Goal: Task Accomplishment & Management: Use online tool/utility

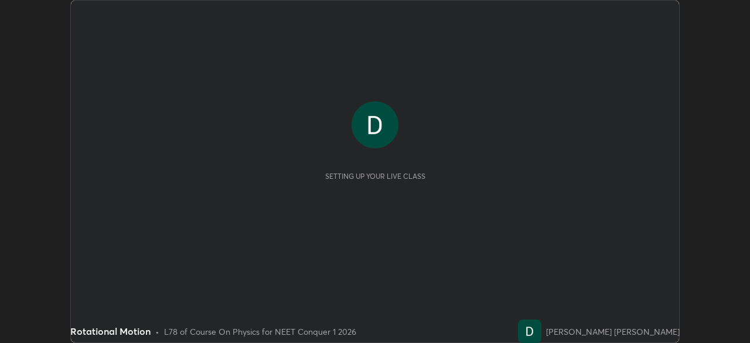
scroll to position [343, 749]
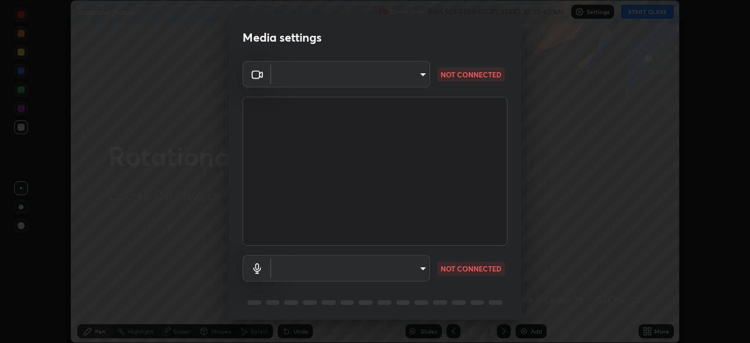
type input "bbfd6cf7026d504dd468edf870e60777175f15071da0e6f82e0d5b970fd68df4"
type input "b1bab7d63859cab71b7881bf805662d78c3c5fc770a40798e2f916984892b12a"
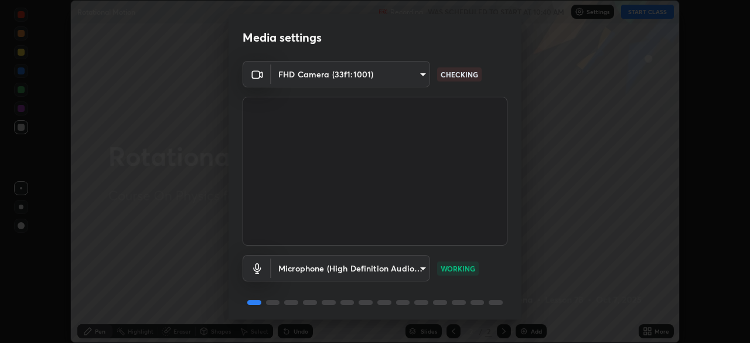
scroll to position [42, 0]
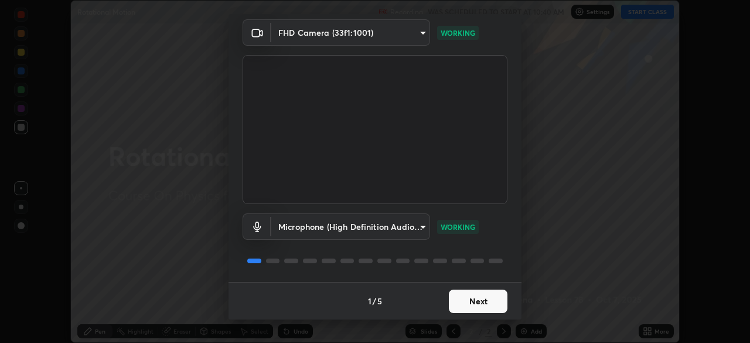
click at [476, 299] on button "Next" at bounding box center [478, 300] width 59 height 23
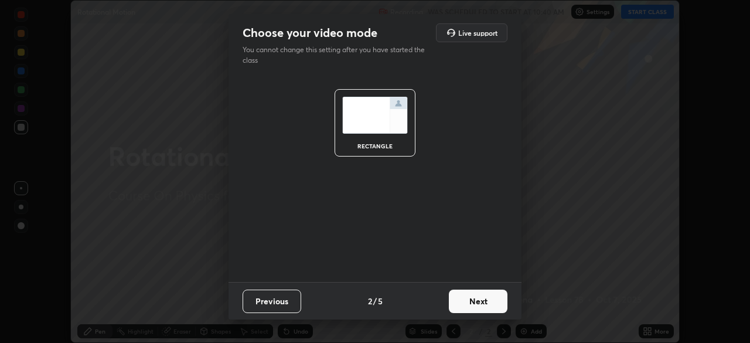
scroll to position [0, 0]
click at [469, 302] on button "Next" at bounding box center [478, 300] width 59 height 23
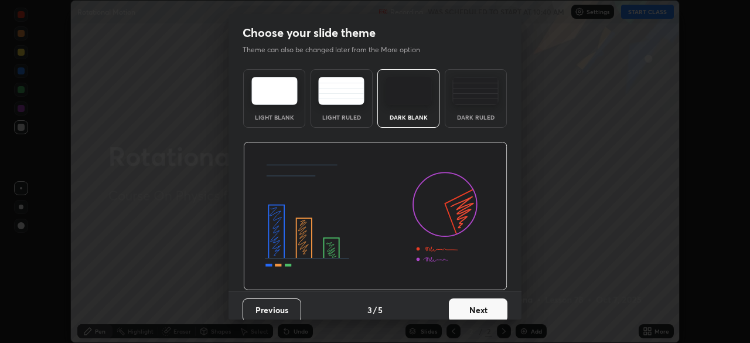
click at [466, 301] on button "Next" at bounding box center [478, 309] width 59 height 23
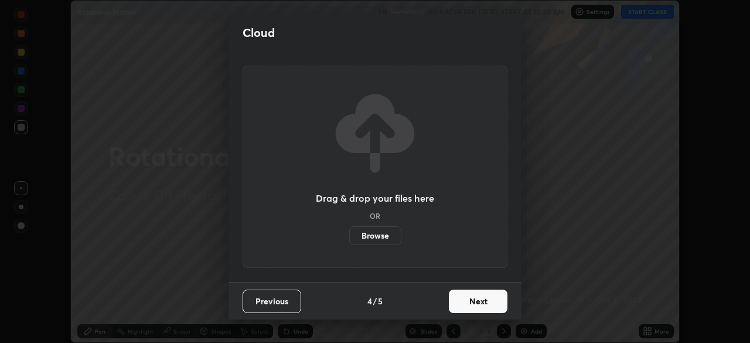
click at [464, 299] on button "Next" at bounding box center [478, 300] width 59 height 23
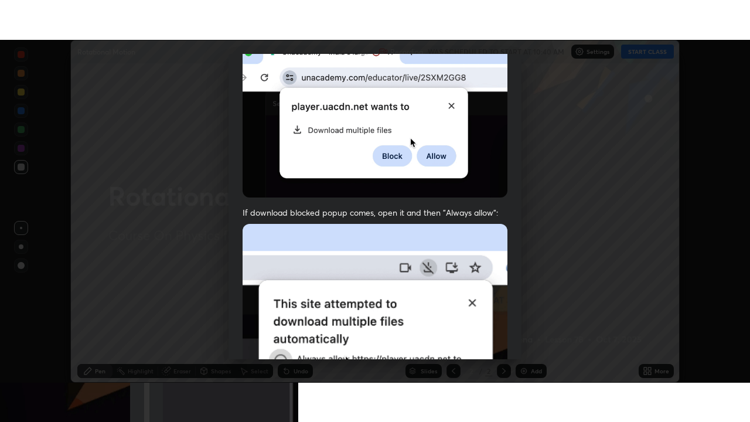
scroll to position [281, 0]
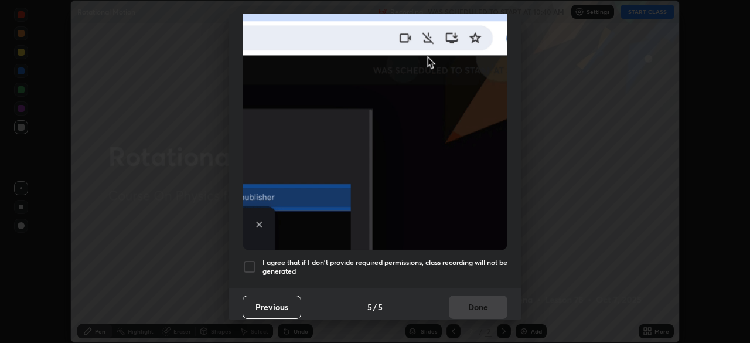
click at [248, 265] on div at bounding box center [250, 266] width 14 height 14
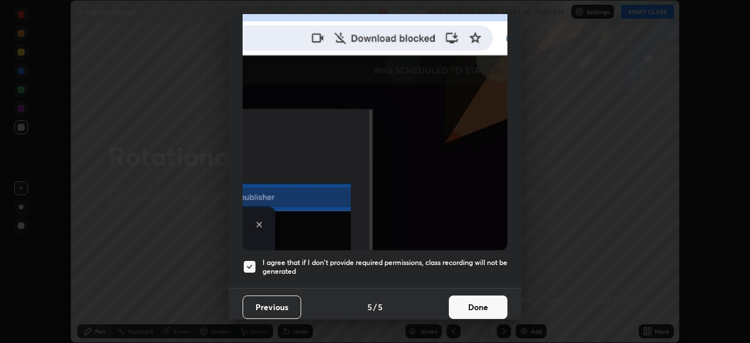
click at [471, 302] on button "Done" at bounding box center [478, 306] width 59 height 23
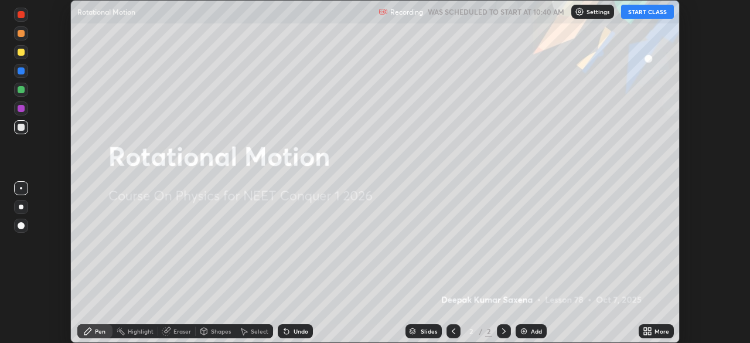
click at [650, 331] on icon at bounding box center [647, 330] width 9 height 9
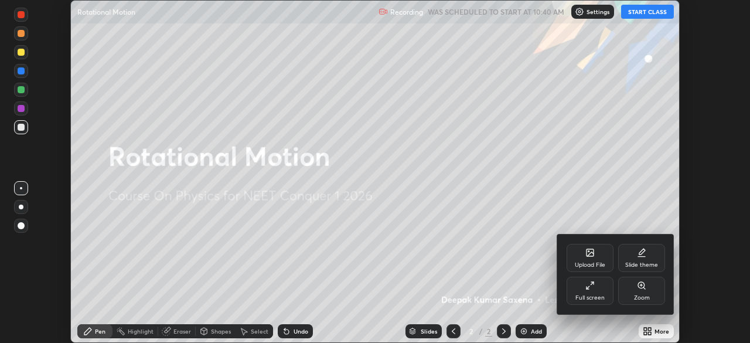
click at [588, 292] on div "Full screen" at bounding box center [589, 290] width 47 height 28
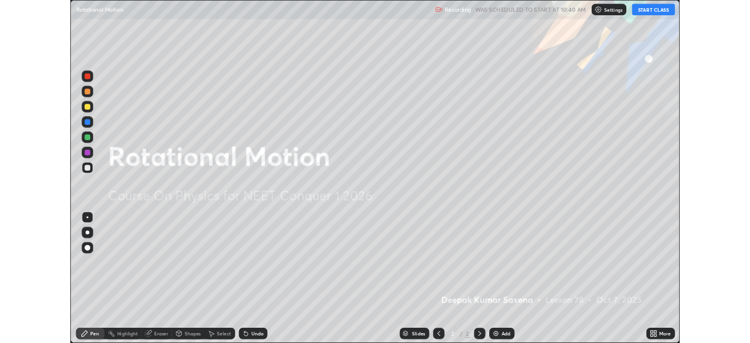
scroll to position [422, 750]
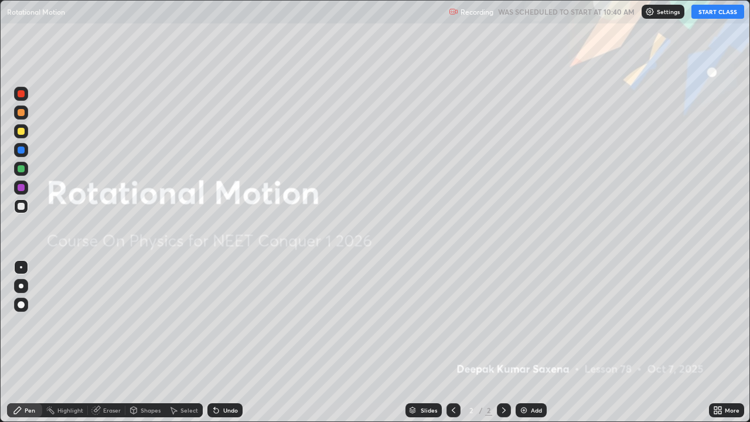
click at [708, 13] on button "START CLASS" at bounding box center [717, 12] width 53 height 14
click at [531, 342] on div "Add" at bounding box center [536, 410] width 11 height 6
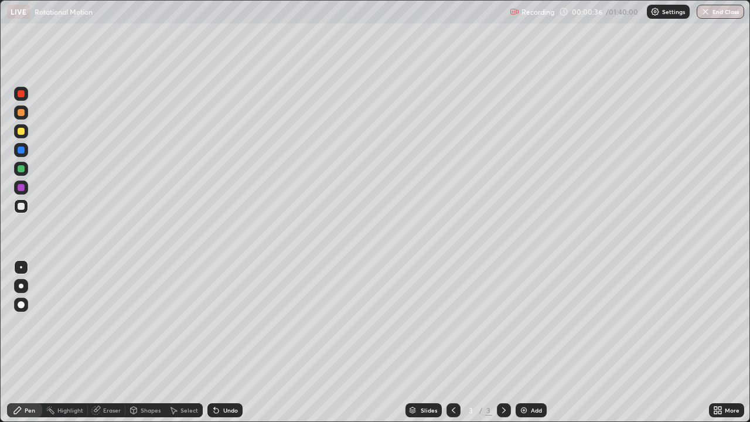
click at [669, 10] on p "Settings" at bounding box center [673, 12] width 23 height 6
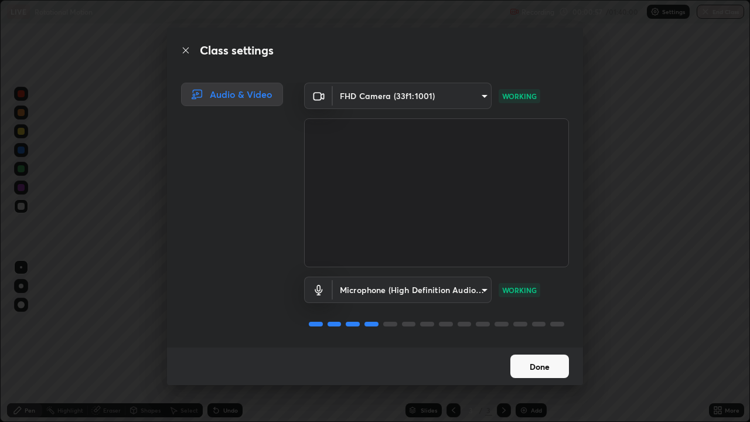
click at [520, 342] on button "Done" at bounding box center [539, 365] width 59 height 23
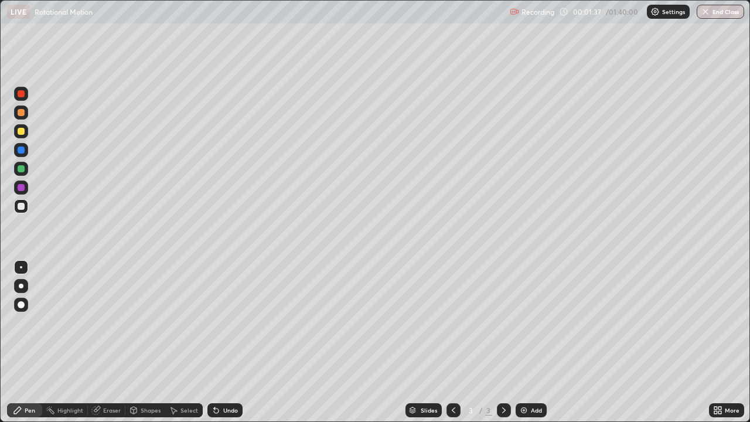
click at [23, 134] on div at bounding box center [21, 131] width 7 height 7
click at [528, 342] on div "Add" at bounding box center [530, 410] width 31 height 14
click at [22, 206] on div at bounding box center [21, 206] width 7 height 7
click at [531, 342] on div "Add" at bounding box center [536, 410] width 11 height 6
click at [223, 342] on div "Undo" at bounding box center [230, 410] width 15 height 6
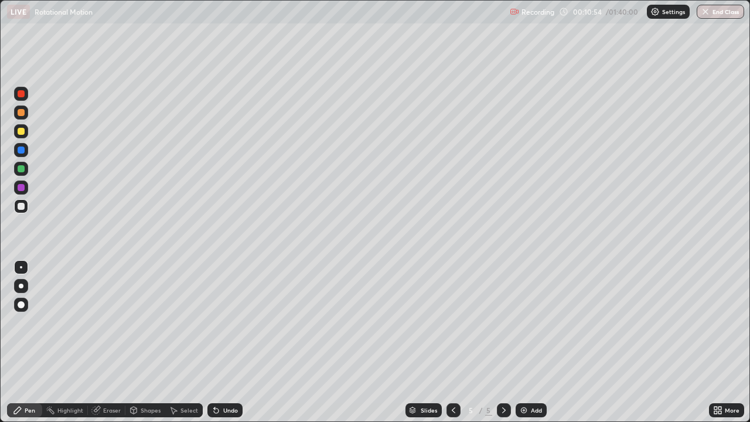
click at [228, 342] on div "Undo" at bounding box center [230, 410] width 15 height 6
click at [230, 342] on div "Undo" at bounding box center [224, 410] width 35 height 14
click at [228, 342] on div "Undo" at bounding box center [224, 410] width 35 height 14
click at [226, 342] on div "Undo" at bounding box center [224, 410] width 35 height 14
click at [227, 342] on div "Undo" at bounding box center [224, 410] width 35 height 14
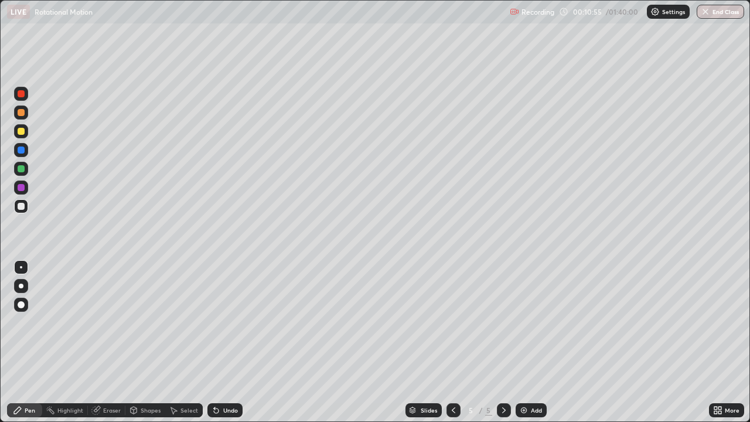
click at [227, 342] on div "Undo" at bounding box center [224, 410] width 35 height 14
click at [19, 136] on div at bounding box center [21, 131] width 14 height 14
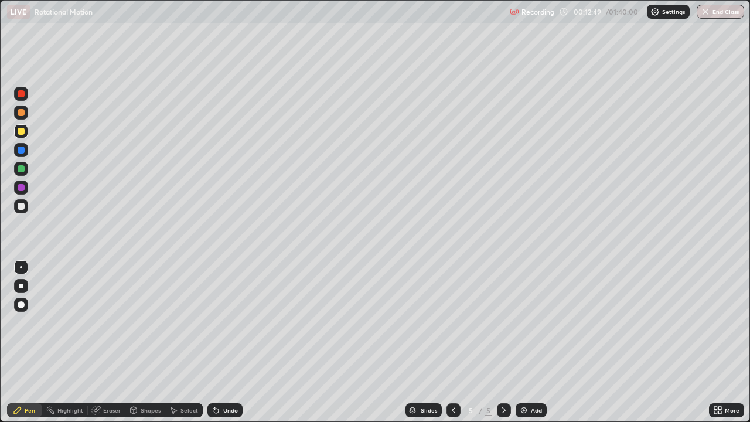
click at [220, 342] on div "Undo" at bounding box center [224, 410] width 35 height 14
click at [217, 342] on icon at bounding box center [215, 409] width 9 height 9
click at [214, 342] on icon at bounding box center [216, 410] width 5 height 5
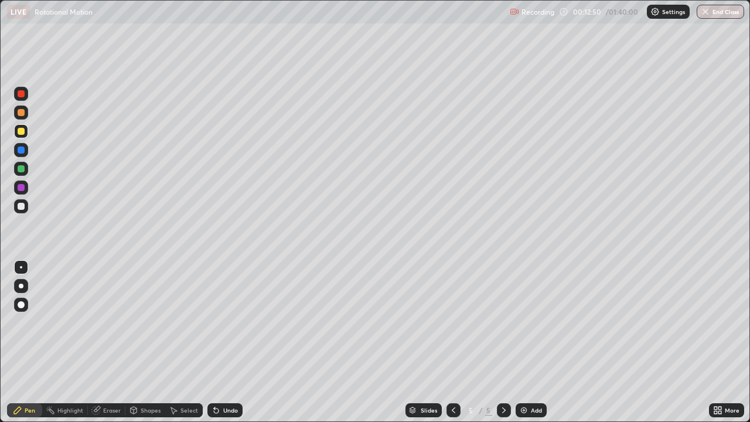
click at [214, 342] on icon at bounding box center [216, 410] width 5 height 5
click at [230, 342] on div "Undo" at bounding box center [230, 410] width 15 height 6
click at [526, 342] on img at bounding box center [523, 409] width 9 height 9
click at [231, 342] on div "Undo" at bounding box center [230, 410] width 15 height 6
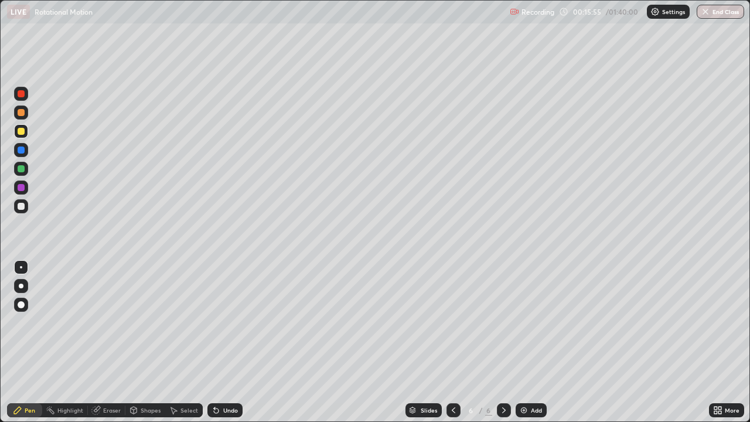
click at [229, 342] on div "Undo" at bounding box center [230, 410] width 15 height 6
click at [227, 342] on div "Undo" at bounding box center [224, 410] width 35 height 14
click at [225, 342] on div "Undo" at bounding box center [224, 410] width 35 height 14
click at [223, 342] on div "Undo" at bounding box center [230, 410] width 15 height 6
click at [224, 342] on div "Undo" at bounding box center [230, 410] width 15 height 6
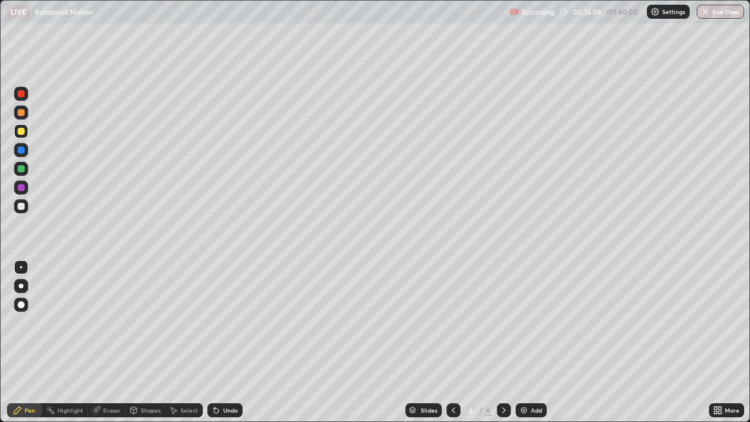
click at [223, 342] on div "Undo" at bounding box center [230, 410] width 15 height 6
click at [224, 342] on div "Undo" at bounding box center [230, 410] width 15 height 6
click at [223, 342] on div "Undo" at bounding box center [230, 410] width 15 height 6
click at [223, 342] on div "Undo" at bounding box center [224, 410] width 35 height 14
click at [224, 342] on div "Undo" at bounding box center [224, 410] width 35 height 14
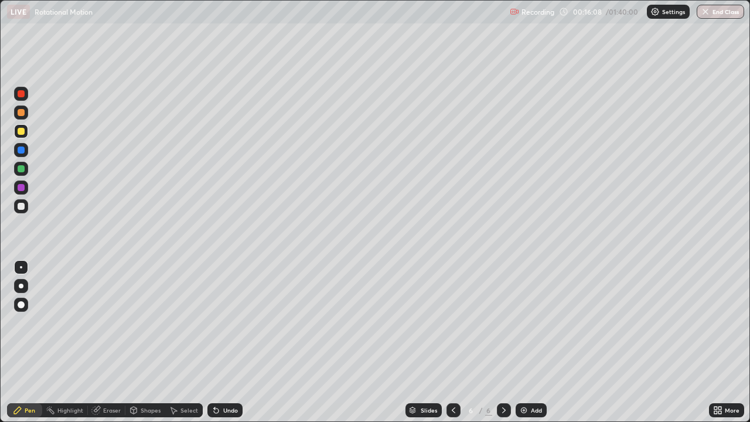
click at [225, 342] on div "Undo" at bounding box center [230, 410] width 15 height 6
click at [222, 342] on div "Undo" at bounding box center [224, 410] width 35 height 14
click at [223, 342] on div "Undo" at bounding box center [224, 410] width 35 height 14
click at [226, 342] on div "Undo" at bounding box center [224, 410] width 35 height 14
click at [452, 342] on icon at bounding box center [453, 409] width 9 height 9
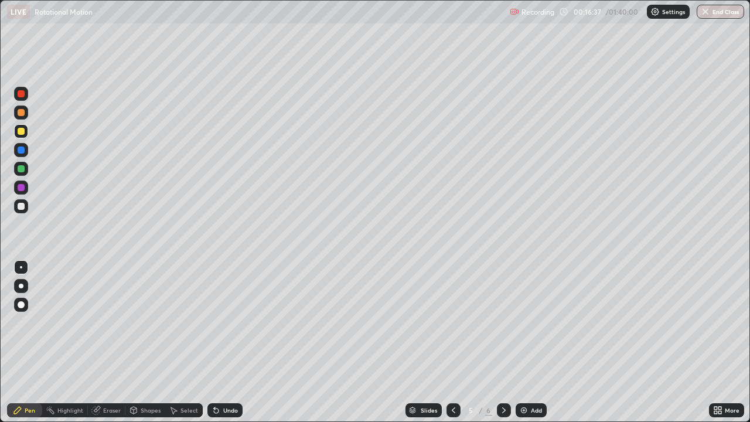
click at [503, 342] on icon at bounding box center [504, 410] width 4 height 6
click at [454, 342] on icon at bounding box center [453, 409] width 9 height 9
click at [501, 342] on div at bounding box center [504, 410] width 14 height 14
click at [457, 342] on div at bounding box center [453, 410] width 14 height 14
click at [503, 342] on icon at bounding box center [503, 409] width 9 height 9
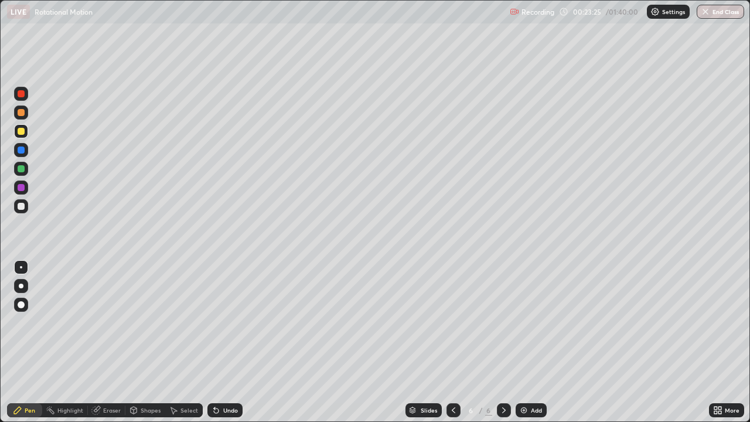
click at [527, 342] on div "Add" at bounding box center [530, 410] width 31 height 14
click at [21, 207] on div at bounding box center [21, 206] width 7 height 7
click at [528, 342] on div "Add" at bounding box center [530, 410] width 31 height 14
click at [22, 206] on div at bounding box center [21, 206] width 7 height 7
click at [226, 342] on div "Undo" at bounding box center [230, 410] width 15 height 6
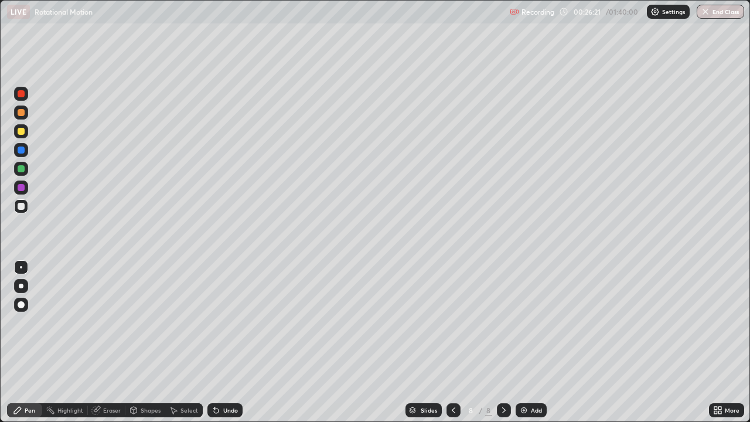
click at [230, 342] on div "Undo" at bounding box center [230, 410] width 15 height 6
click at [135, 342] on icon at bounding box center [134, 410] width 6 height 7
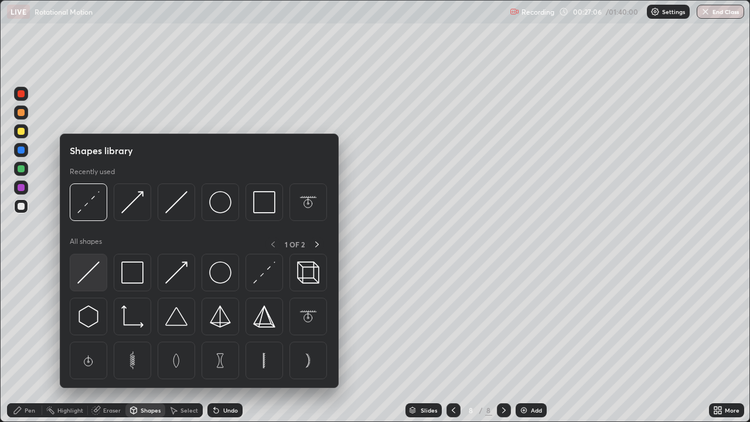
click at [96, 273] on img at bounding box center [88, 272] width 22 height 22
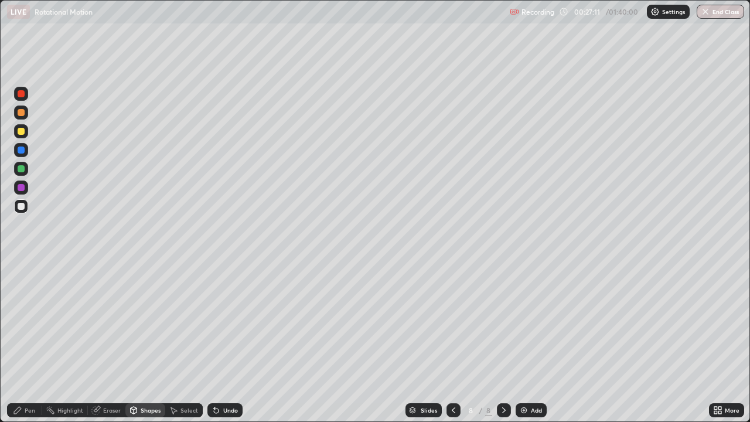
click at [31, 342] on div "Pen" at bounding box center [30, 410] width 11 height 6
click at [452, 342] on icon at bounding box center [453, 409] width 9 height 9
click at [503, 342] on icon at bounding box center [503, 409] width 9 height 9
click at [452, 342] on icon at bounding box center [454, 410] width 4 height 6
click at [503, 342] on icon at bounding box center [503, 409] width 9 height 9
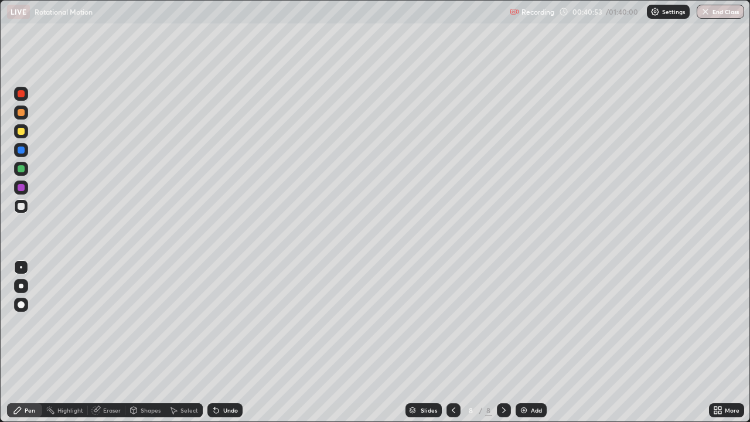
click at [534, 342] on div "Add" at bounding box center [530, 410] width 31 height 14
click at [141, 342] on div "Shapes" at bounding box center [151, 410] width 20 height 6
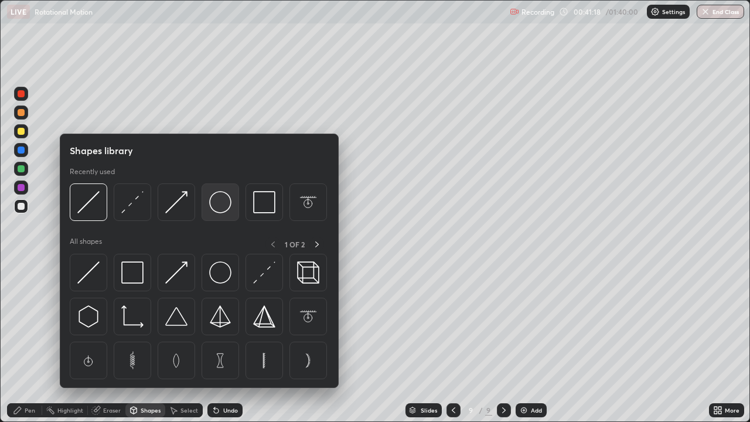
click at [221, 210] on img at bounding box center [220, 202] width 22 height 22
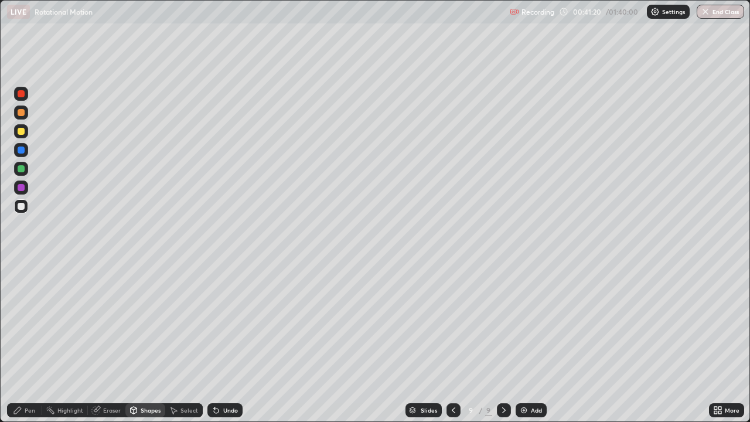
click at [154, 342] on div "Shapes" at bounding box center [151, 410] width 20 height 6
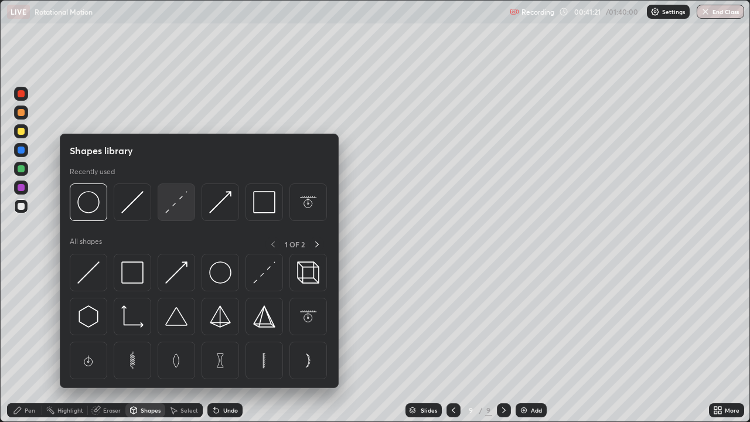
click at [173, 207] on img at bounding box center [176, 202] width 22 height 22
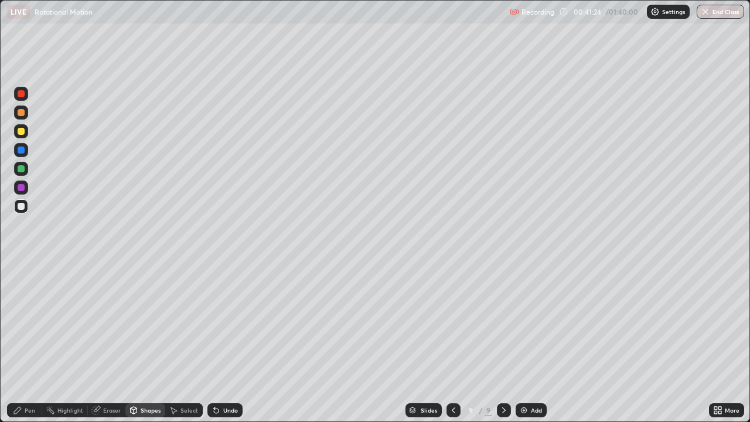
click at [32, 342] on div "Pen" at bounding box center [30, 410] width 11 height 6
click at [145, 342] on div "Shapes" at bounding box center [151, 410] width 20 height 6
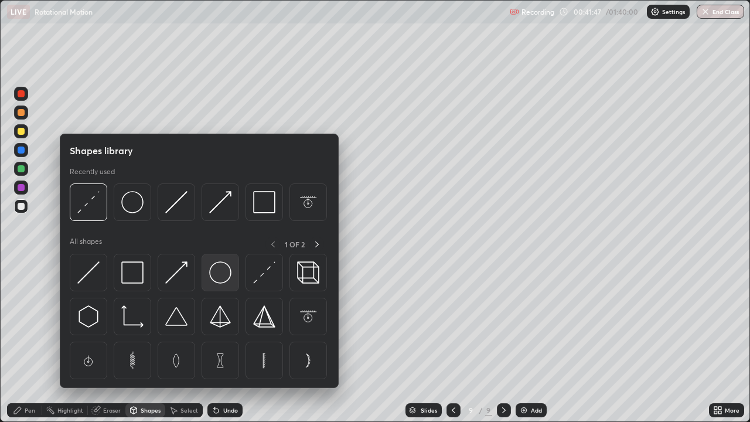
click at [218, 270] on img at bounding box center [220, 272] width 22 height 22
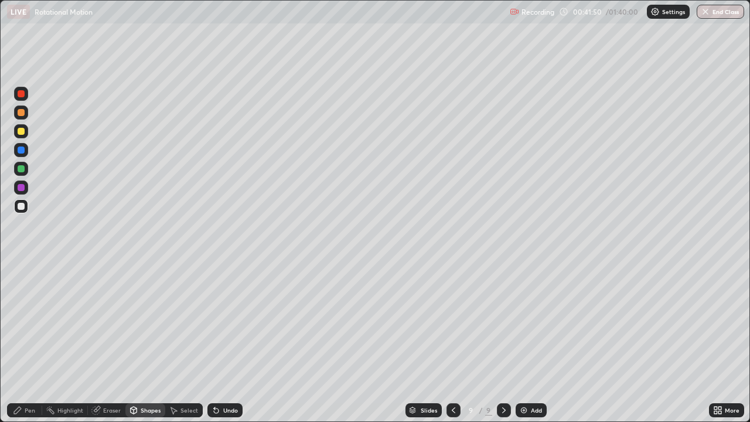
click at [148, 342] on div "Shapes" at bounding box center [151, 410] width 20 height 6
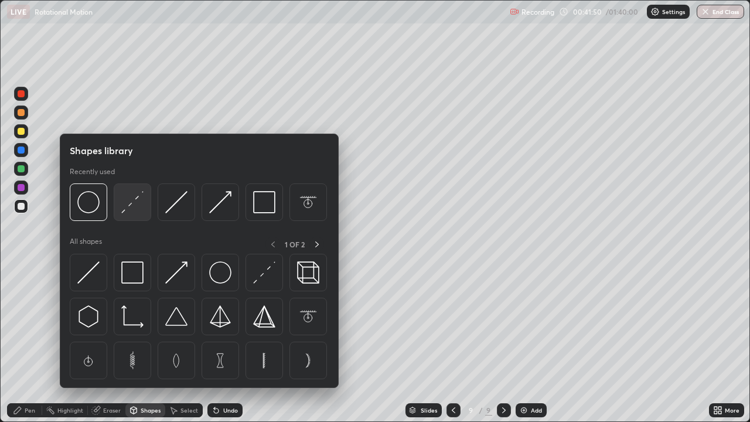
click at [137, 207] on img at bounding box center [132, 202] width 22 height 22
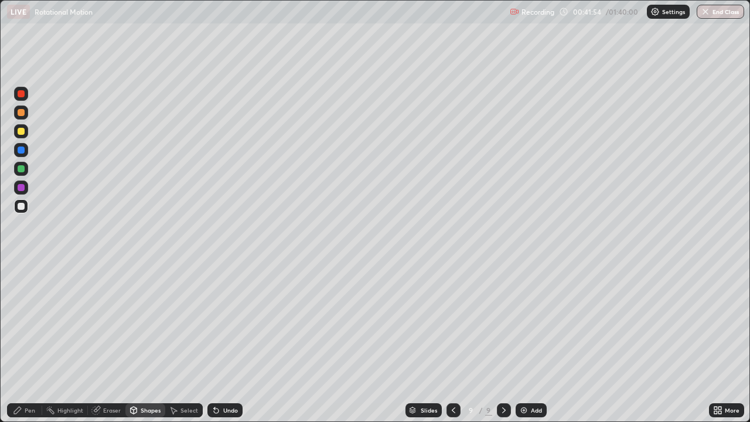
click at [36, 342] on div "Pen" at bounding box center [24, 410] width 35 height 14
click at [214, 342] on icon at bounding box center [216, 410] width 5 height 5
click at [220, 342] on div "Undo" at bounding box center [224, 410] width 35 height 14
click at [218, 342] on div "Undo" at bounding box center [224, 410] width 35 height 14
click at [217, 342] on div "Undo" at bounding box center [224, 410] width 35 height 14
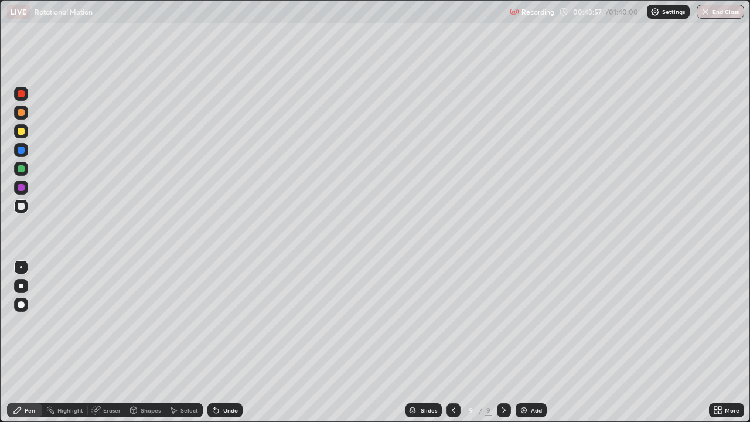
click at [221, 342] on div "Undo" at bounding box center [224, 410] width 35 height 14
click at [220, 342] on div "Undo" at bounding box center [224, 410] width 35 height 14
click at [226, 342] on div "Undo" at bounding box center [223, 409] width 40 height 23
click at [227, 342] on div "Undo" at bounding box center [223, 409] width 40 height 23
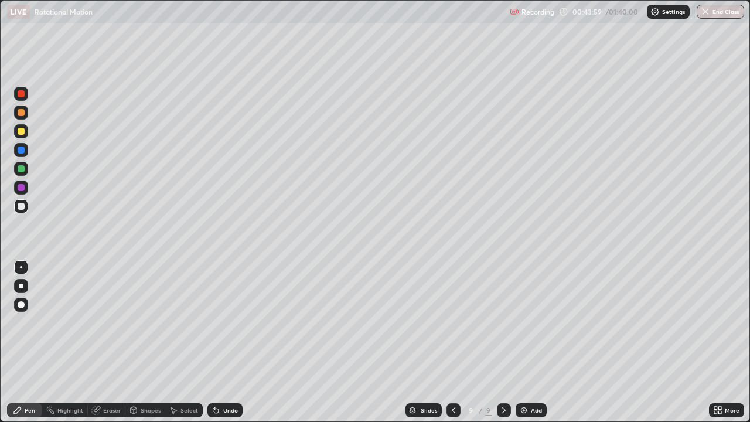
click at [226, 342] on div "Undo" at bounding box center [223, 409] width 40 height 23
click at [227, 342] on div "Undo" at bounding box center [223, 409] width 40 height 23
click at [227, 342] on div "Undo" at bounding box center [224, 410] width 35 height 14
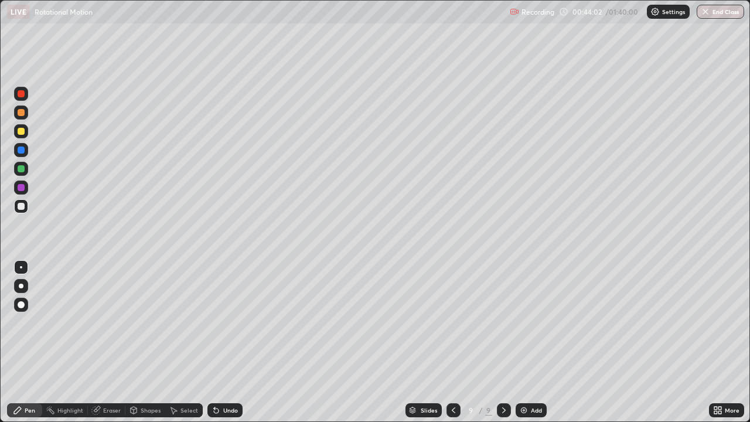
click at [228, 342] on div "Undo" at bounding box center [224, 410] width 35 height 14
click at [227, 342] on div "Undo" at bounding box center [224, 410] width 35 height 14
click at [228, 342] on div "Undo" at bounding box center [224, 410] width 35 height 14
click at [229, 342] on div "Undo" at bounding box center [224, 410] width 35 height 14
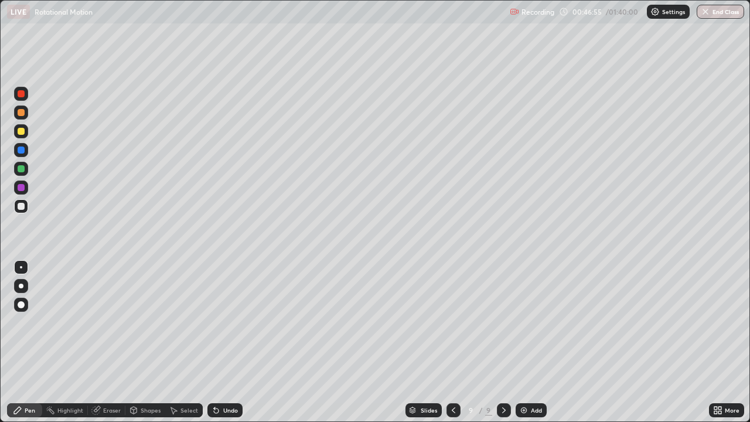
click at [532, 342] on div "Add" at bounding box center [536, 410] width 11 height 6
click at [533, 342] on div "Add" at bounding box center [536, 410] width 11 height 6
click at [453, 342] on icon at bounding box center [453, 409] width 9 height 9
click at [528, 342] on div "Add" at bounding box center [530, 410] width 31 height 14
click at [531, 342] on div "Add" at bounding box center [536, 410] width 11 height 6
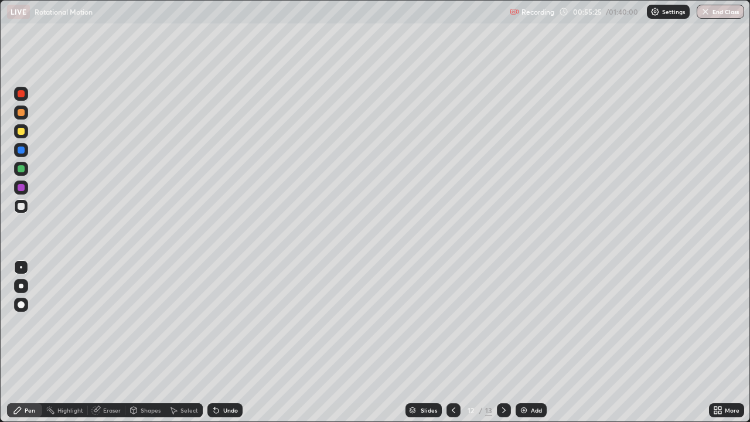
click at [21, 134] on div at bounding box center [21, 131] width 7 height 7
click at [115, 342] on div "Eraser" at bounding box center [112, 410] width 18 height 6
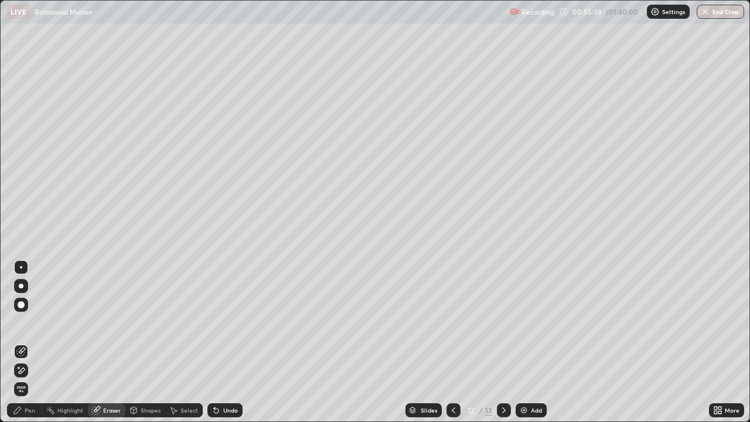
click at [33, 342] on div "Pen" at bounding box center [30, 410] width 11 height 6
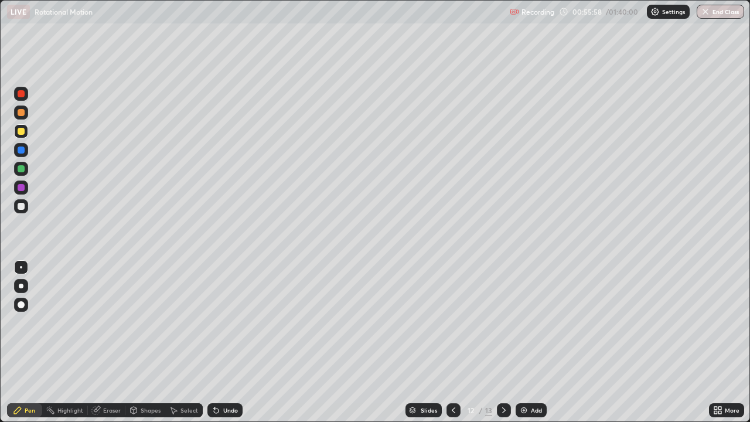
click at [142, 342] on div "Shapes" at bounding box center [151, 410] width 20 height 6
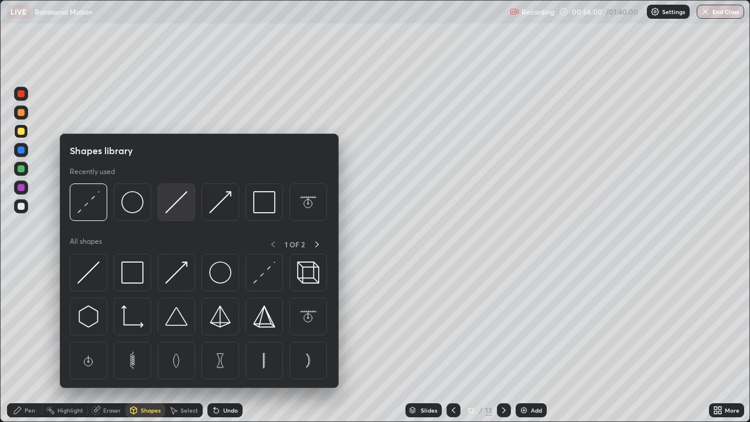
click at [174, 210] on img at bounding box center [176, 202] width 22 height 22
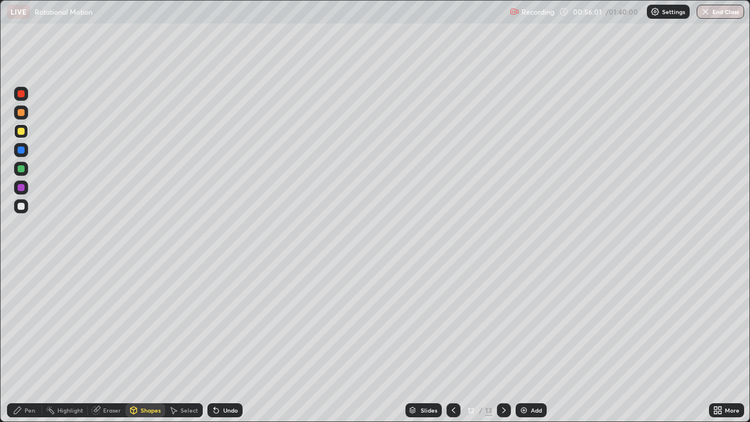
click at [136, 342] on icon at bounding box center [133, 409] width 9 height 9
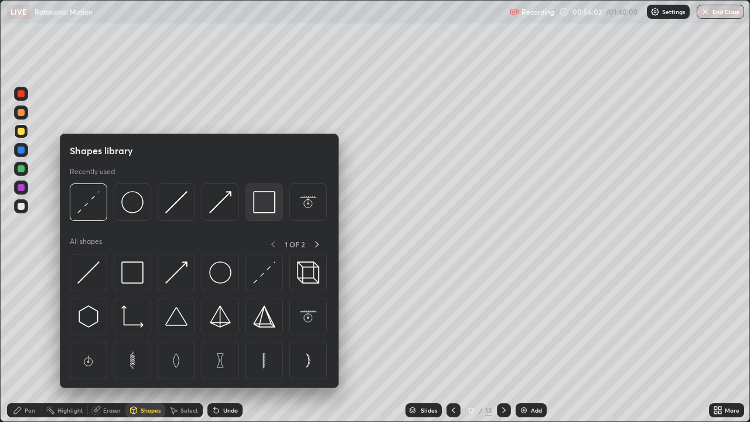
click at [254, 205] on img at bounding box center [264, 202] width 22 height 22
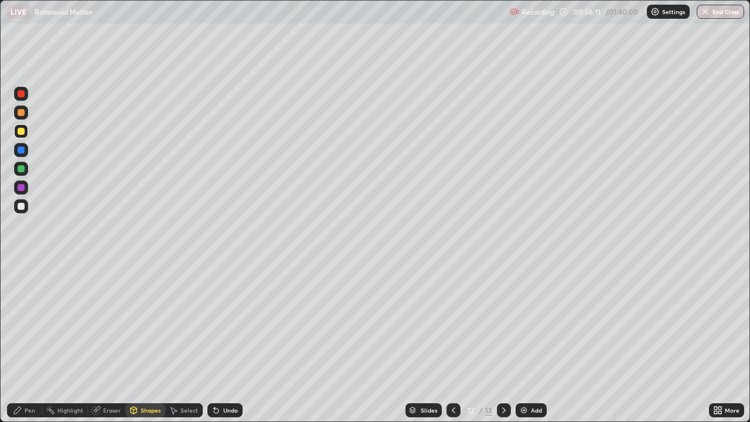
click at [146, 342] on div "Shapes" at bounding box center [151, 410] width 20 height 6
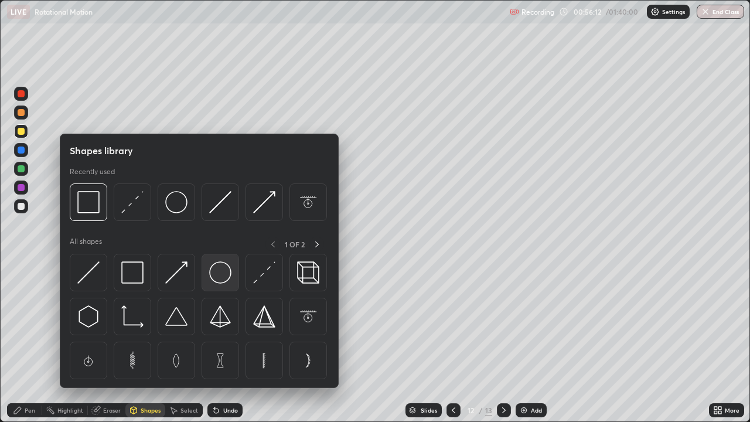
click at [214, 274] on img at bounding box center [220, 272] width 22 height 22
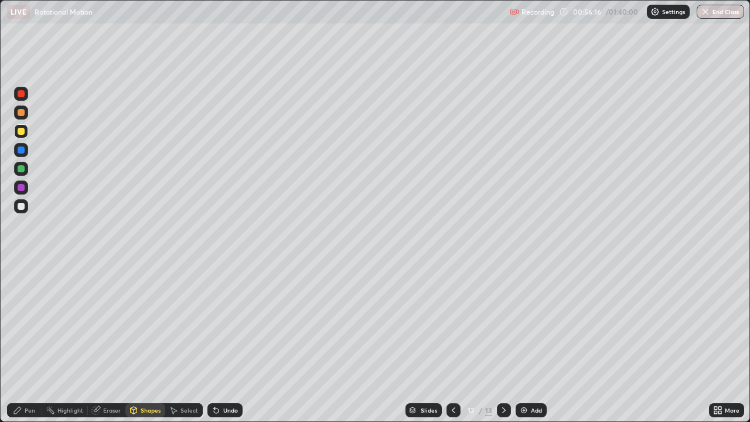
click at [112, 342] on div "Eraser" at bounding box center [106, 410] width 37 height 14
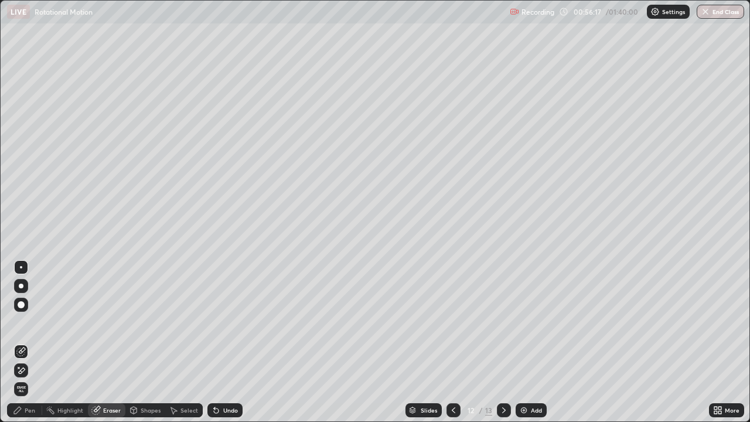
click at [142, 342] on div "Shapes" at bounding box center [151, 410] width 20 height 6
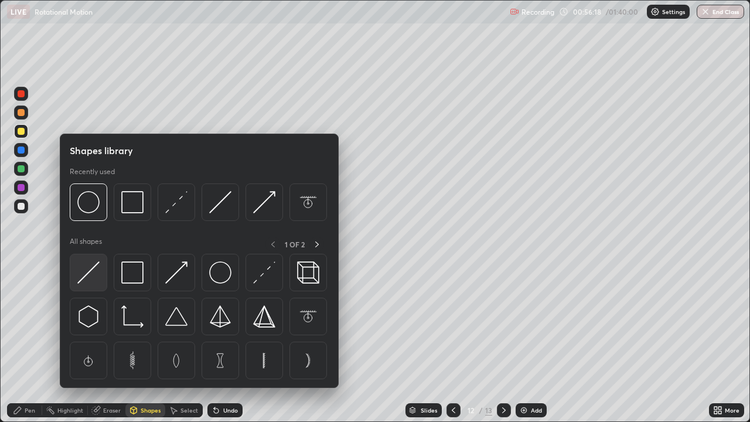
click at [89, 273] on img at bounding box center [88, 272] width 22 height 22
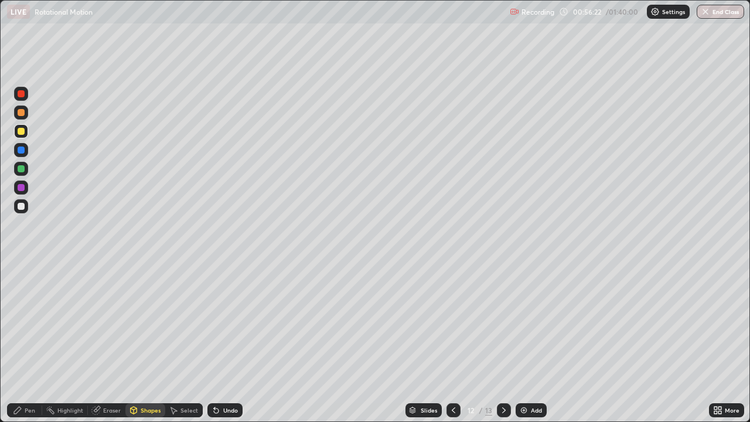
click at [26, 342] on div "Pen" at bounding box center [30, 410] width 11 height 6
click at [23, 153] on div at bounding box center [21, 149] width 7 height 7
click at [21, 206] on div at bounding box center [21, 206] width 7 height 7
click at [142, 342] on div "Shapes" at bounding box center [151, 410] width 20 height 6
click at [113, 342] on div "Eraser" at bounding box center [106, 410] width 37 height 14
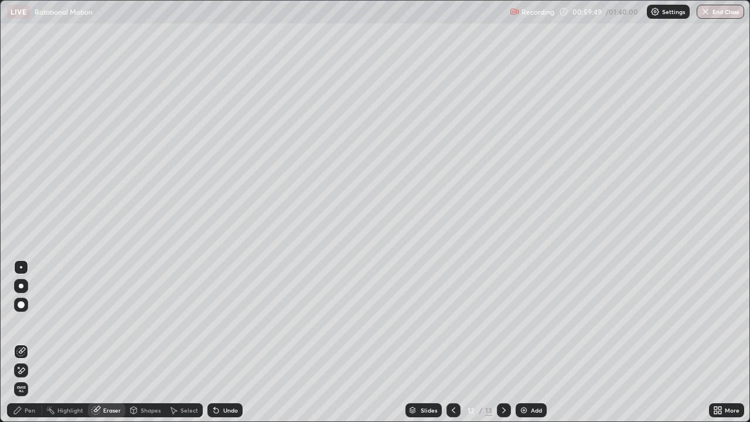
click at [28, 299] on div at bounding box center [21, 304] width 14 height 19
click at [29, 342] on div "Pen" at bounding box center [30, 410] width 11 height 6
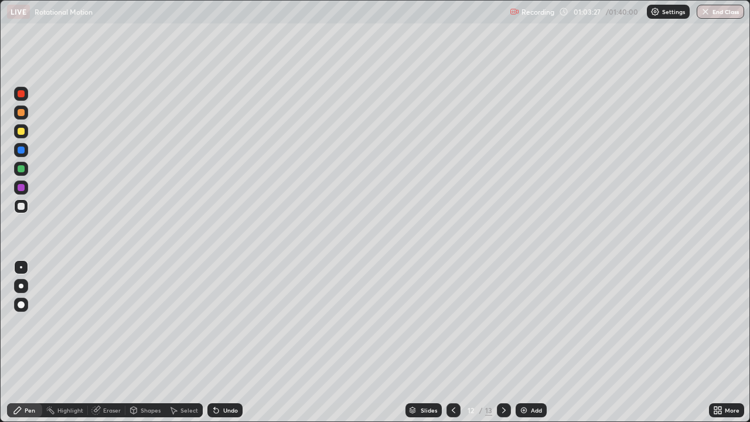
click at [534, 342] on div "Add" at bounding box center [536, 410] width 11 height 6
click at [146, 342] on div "Shapes" at bounding box center [145, 410] width 40 height 14
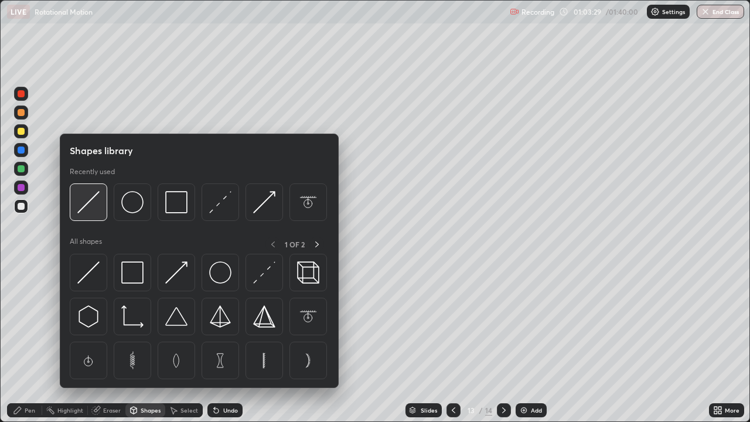
click at [96, 202] on img at bounding box center [88, 202] width 22 height 22
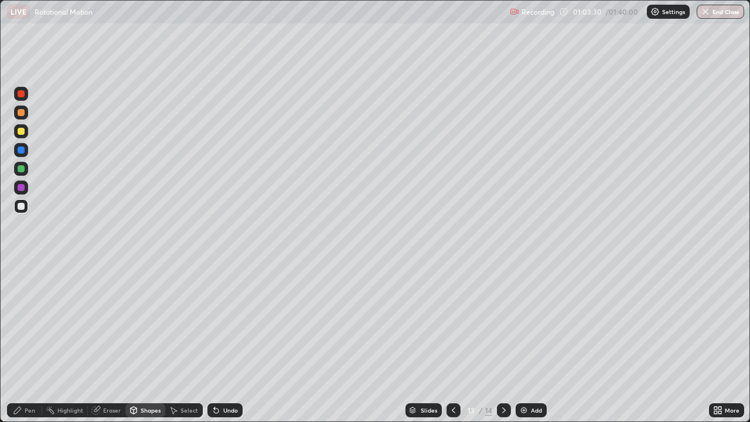
click at [22, 342] on icon at bounding box center [17, 409] width 9 height 9
click at [534, 342] on div "Add" at bounding box center [536, 410] width 11 height 6
click at [452, 342] on icon at bounding box center [453, 409] width 9 height 9
click at [536, 342] on div "Add" at bounding box center [530, 410] width 31 height 14
click at [225, 342] on div "Undo" at bounding box center [230, 410] width 15 height 6
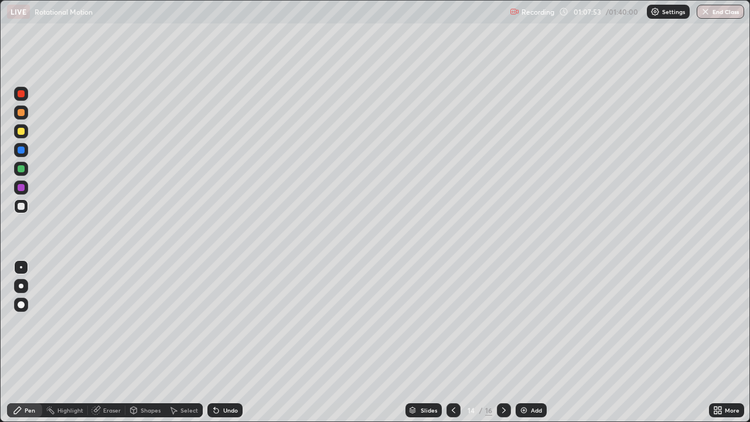
click at [230, 342] on div "Undo" at bounding box center [224, 410] width 35 height 14
click at [135, 342] on icon at bounding box center [134, 410] width 6 height 7
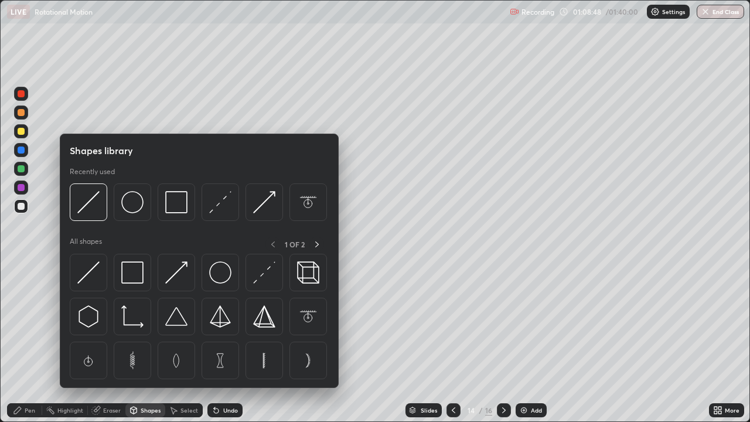
click at [112, 342] on div "Eraser" at bounding box center [112, 410] width 18 height 6
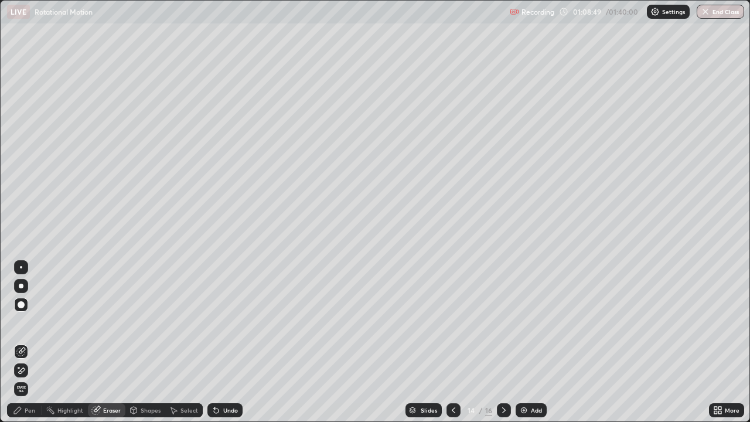
click at [21, 267] on div at bounding box center [21, 267] width 2 height 2
click at [23, 342] on div "Pen" at bounding box center [24, 410] width 35 height 14
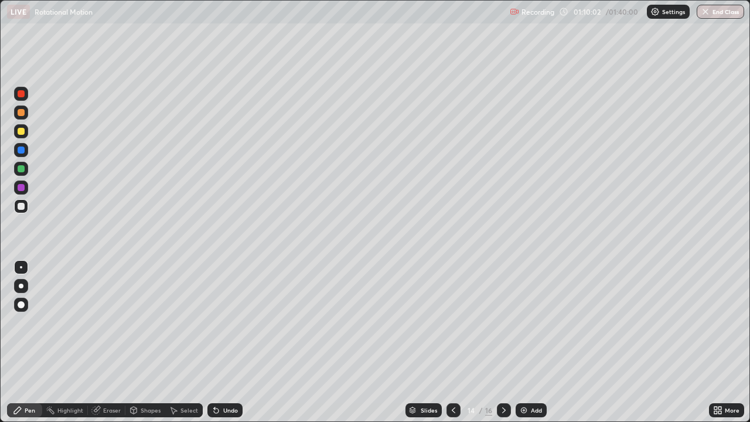
click at [525, 342] on img at bounding box center [523, 409] width 9 height 9
click at [451, 342] on icon at bounding box center [453, 409] width 9 height 9
click at [228, 342] on div "Undo" at bounding box center [230, 410] width 15 height 6
click at [524, 342] on img at bounding box center [523, 409] width 9 height 9
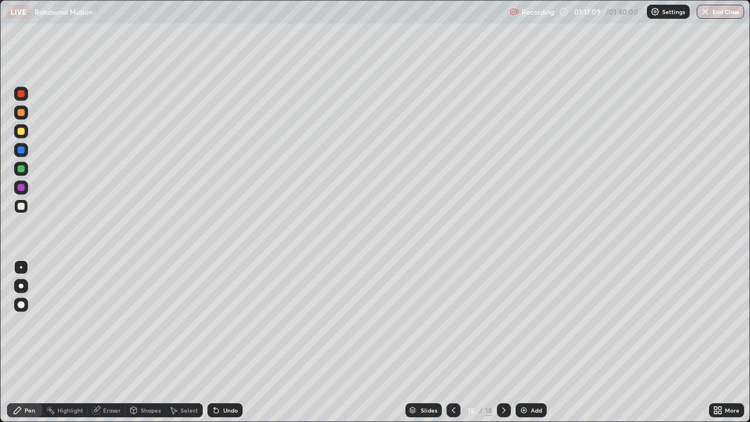
click at [146, 342] on div "Shapes" at bounding box center [151, 410] width 20 height 6
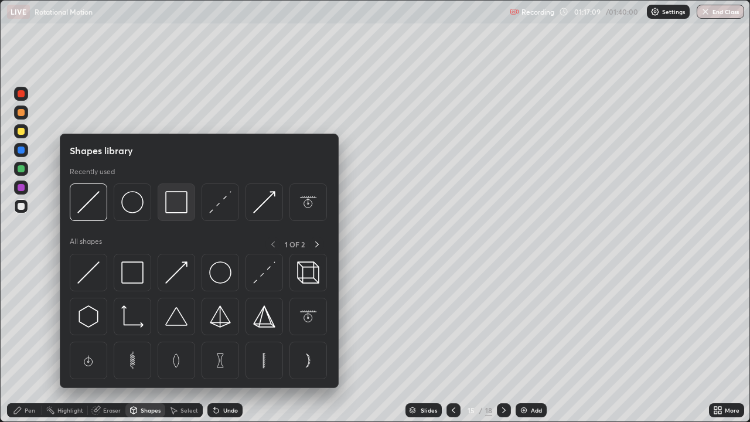
click at [175, 206] on img at bounding box center [176, 202] width 22 height 22
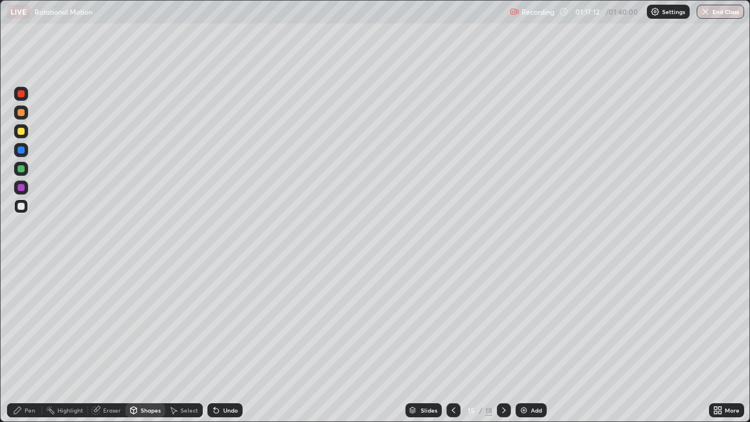
click at [141, 342] on div "Shapes" at bounding box center [151, 410] width 20 height 6
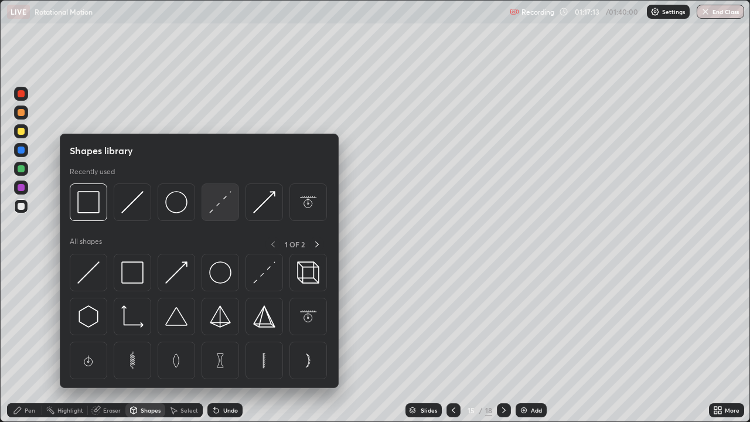
click at [216, 209] on img at bounding box center [220, 202] width 22 height 22
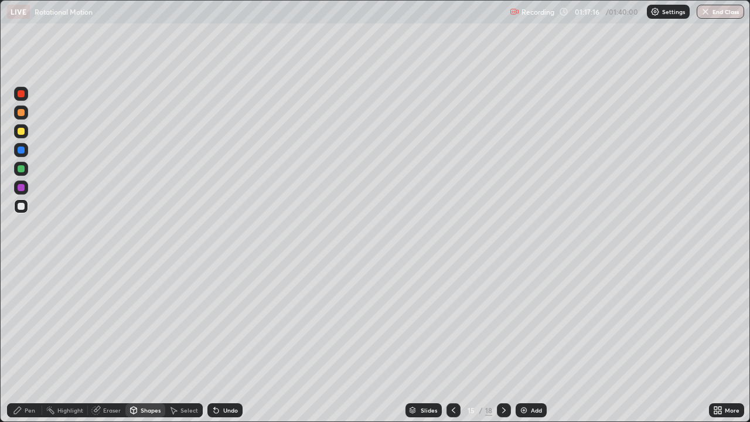
click at [33, 342] on div "Pen" at bounding box center [30, 410] width 11 height 6
click at [136, 342] on icon at bounding box center [134, 409] width 6 height 2
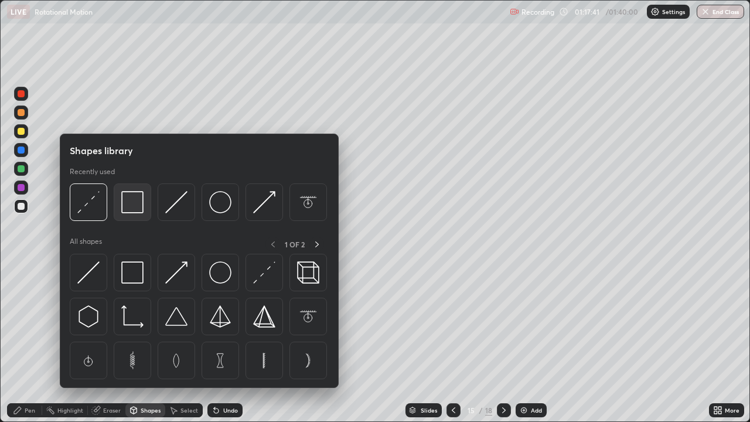
click at [135, 207] on img at bounding box center [132, 202] width 22 height 22
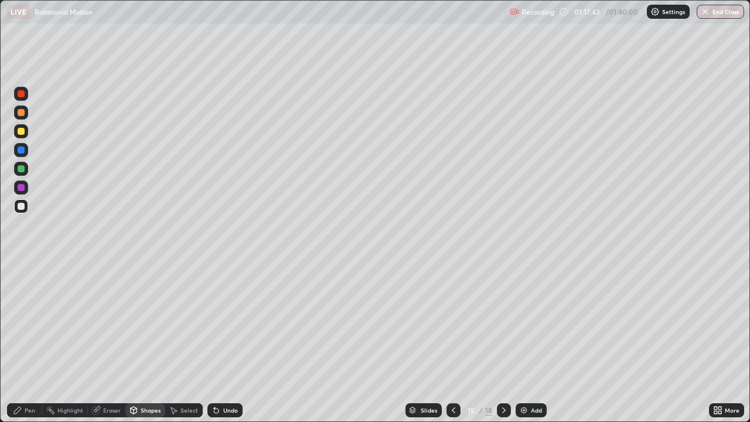
click at [145, 342] on div "Shapes" at bounding box center [151, 410] width 20 height 6
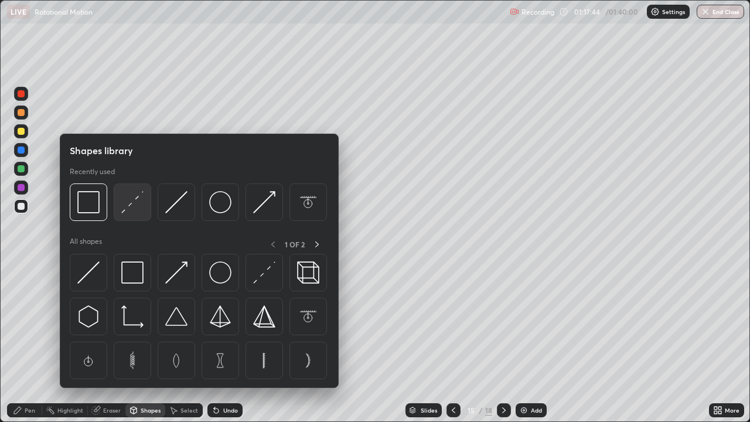
click at [136, 209] on img at bounding box center [132, 202] width 22 height 22
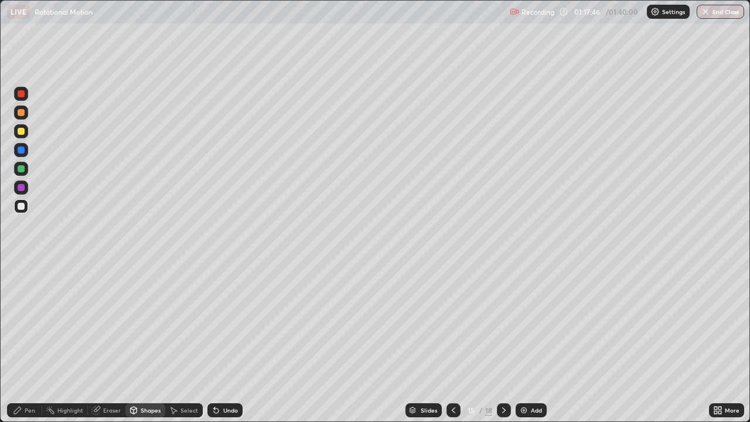
click at [31, 342] on div "Pen" at bounding box center [24, 410] width 35 height 14
click at [113, 342] on div "Eraser" at bounding box center [112, 410] width 18 height 6
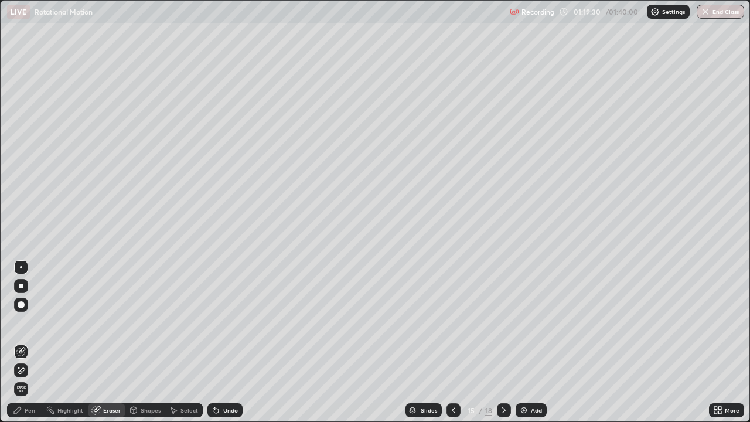
click at [21, 267] on div at bounding box center [21, 267] width 2 height 2
click at [33, 342] on div "Pen" at bounding box center [30, 410] width 11 height 6
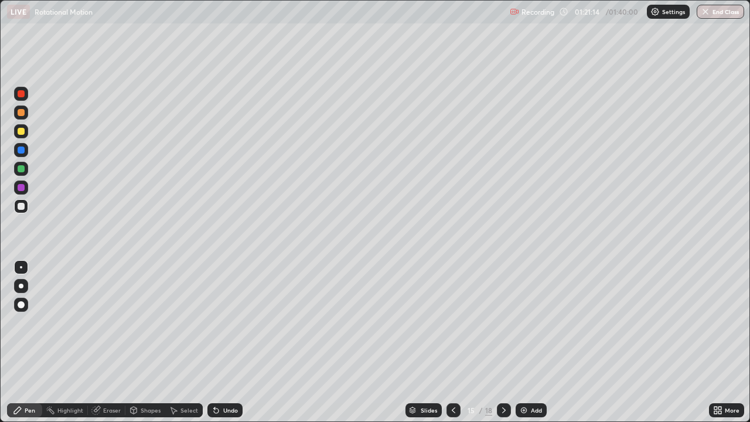
click at [535, 342] on div "Add" at bounding box center [536, 410] width 11 height 6
click at [19, 133] on div at bounding box center [21, 131] width 7 height 7
click at [20, 212] on div at bounding box center [21, 206] width 14 height 14
click at [143, 342] on div "Shapes" at bounding box center [151, 410] width 20 height 6
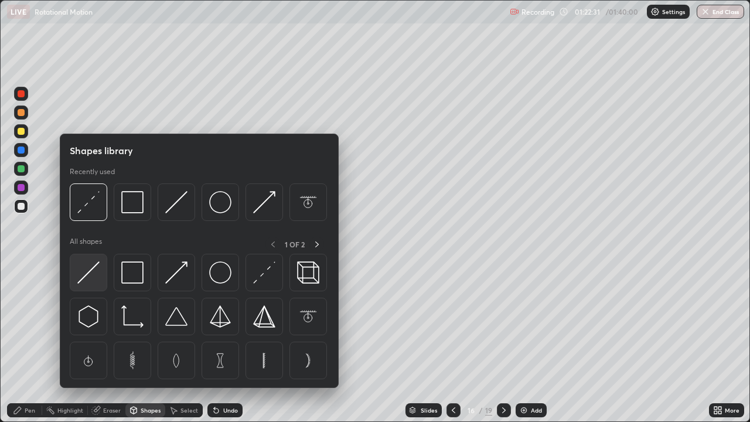
click at [91, 274] on img at bounding box center [88, 272] width 22 height 22
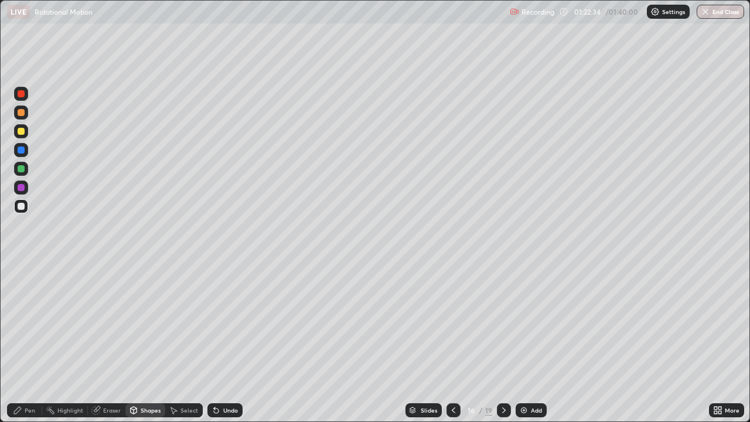
click at [29, 342] on div "Pen" at bounding box center [30, 410] width 11 height 6
click at [141, 342] on div "Shapes" at bounding box center [151, 410] width 20 height 6
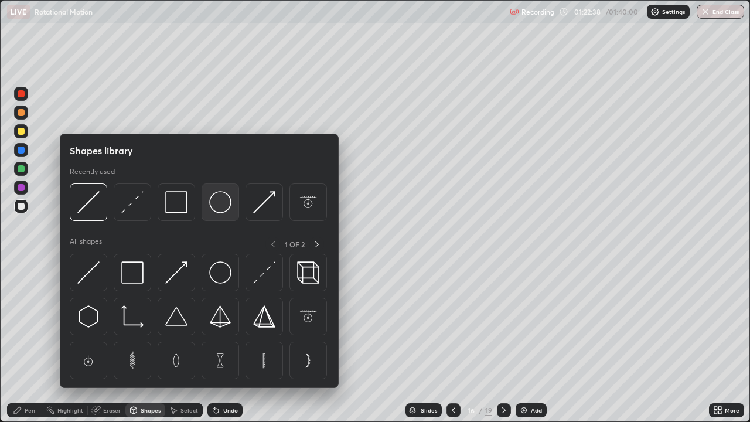
click at [213, 206] on img at bounding box center [220, 202] width 22 height 22
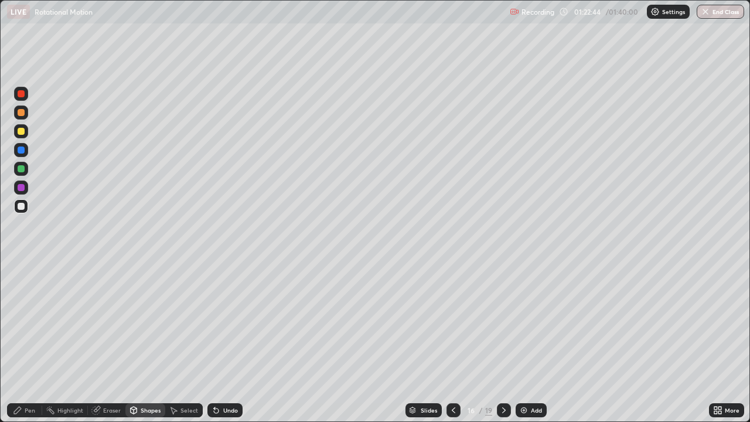
click at [144, 342] on div "Shapes" at bounding box center [151, 410] width 20 height 6
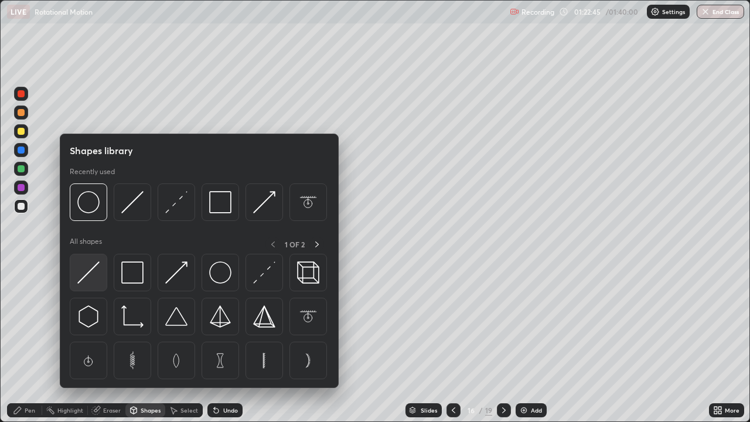
click at [88, 274] on img at bounding box center [88, 272] width 22 height 22
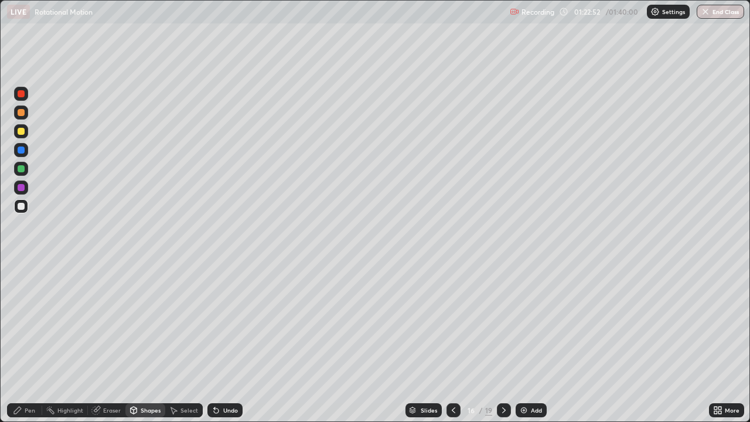
click at [35, 342] on div "Pen" at bounding box center [30, 410] width 11 height 6
click at [35, 342] on div "Pen" at bounding box center [24, 410] width 35 height 14
click at [23, 131] on div at bounding box center [21, 131] width 7 height 7
click at [146, 342] on div "Shapes" at bounding box center [151, 410] width 20 height 6
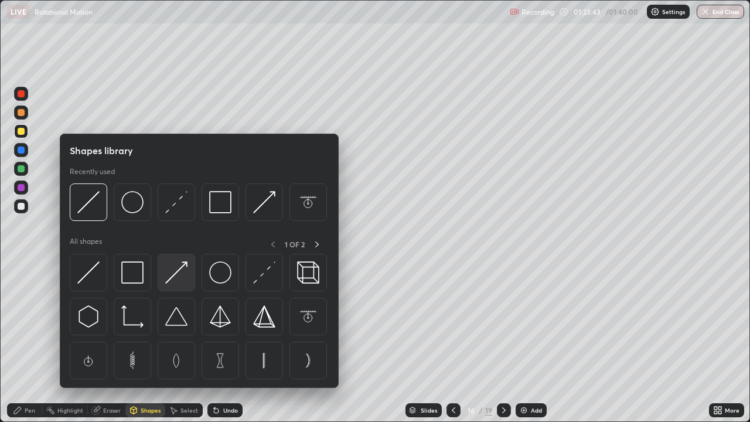
click at [175, 273] on img at bounding box center [176, 272] width 22 height 22
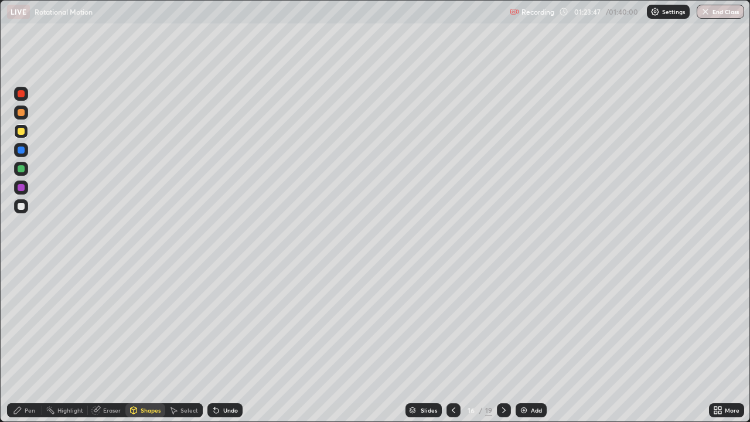
click at [23, 342] on div "Pen" at bounding box center [24, 410] width 35 height 14
click at [151, 342] on div "Shapes" at bounding box center [151, 410] width 20 height 6
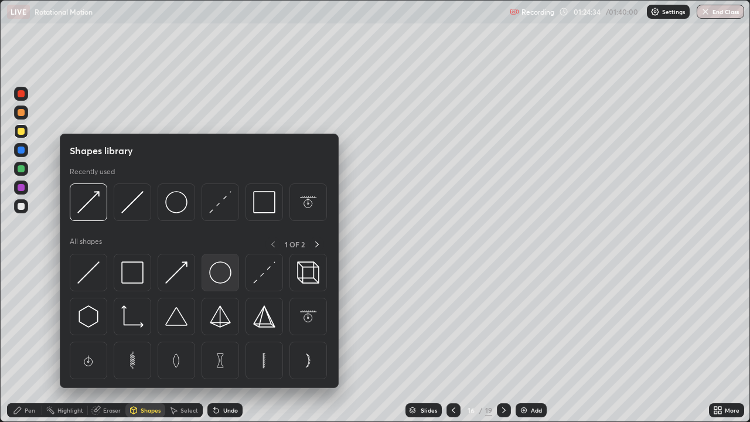
click at [217, 269] on img at bounding box center [220, 272] width 22 height 22
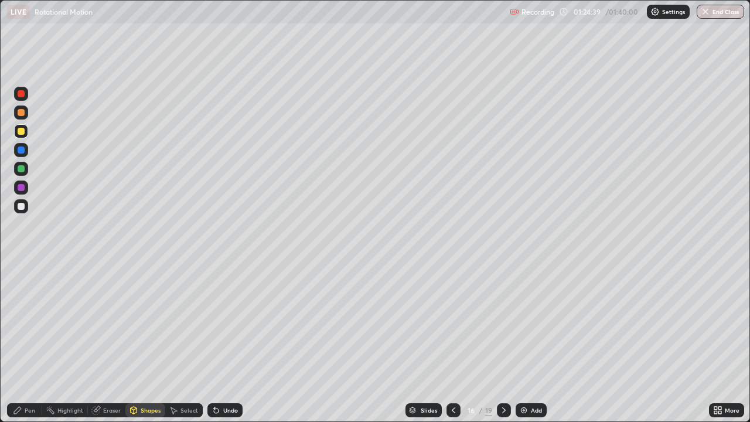
click at [27, 342] on div "Pen" at bounding box center [24, 410] width 35 height 14
click at [146, 342] on div "Shapes" at bounding box center [151, 410] width 20 height 6
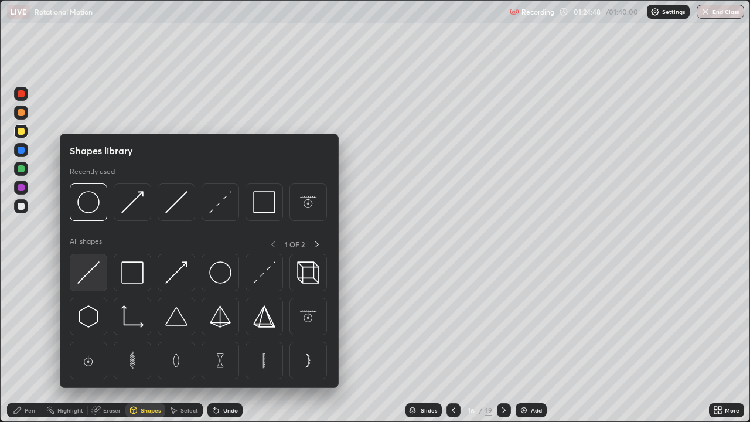
click at [93, 276] on img at bounding box center [88, 272] width 22 height 22
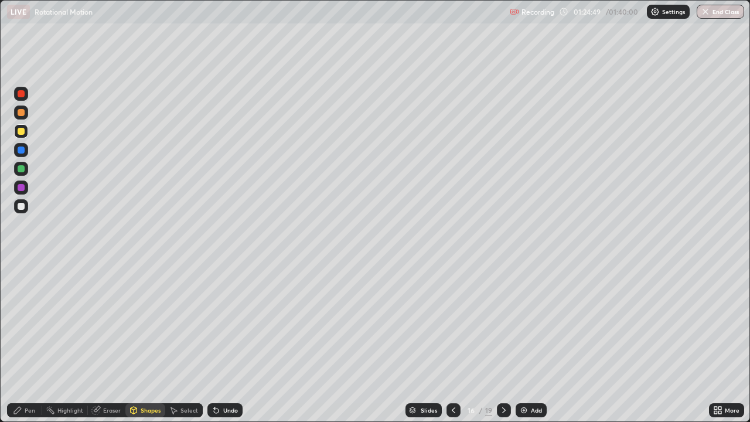
click at [227, 342] on div "Undo" at bounding box center [230, 410] width 15 height 6
click at [226, 342] on div "Undo" at bounding box center [230, 410] width 15 height 6
click at [149, 342] on div "Shapes" at bounding box center [151, 410] width 20 height 6
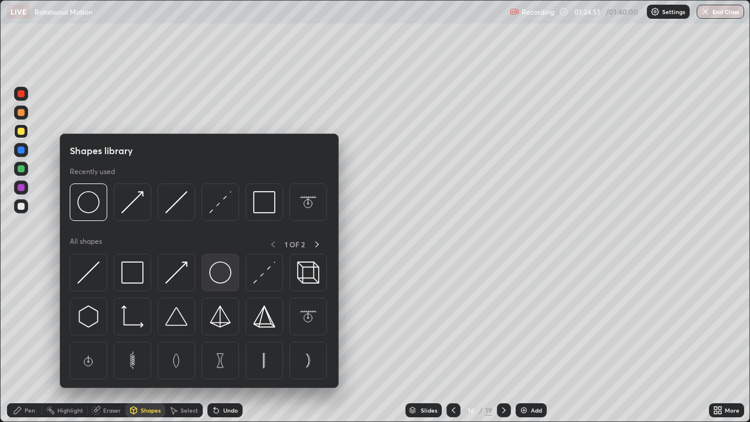
click at [217, 269] on img at bounding box center [220, 272] width 22 height 22
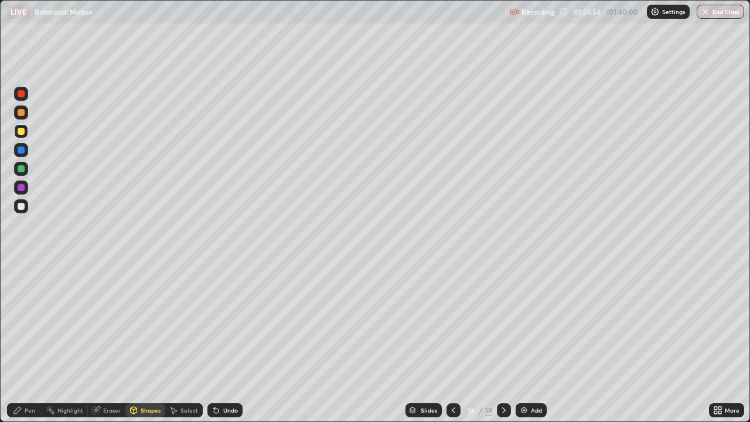
click at [152, 342] on div "Shapes" at bounding box center [151, 410] width 20 height 6
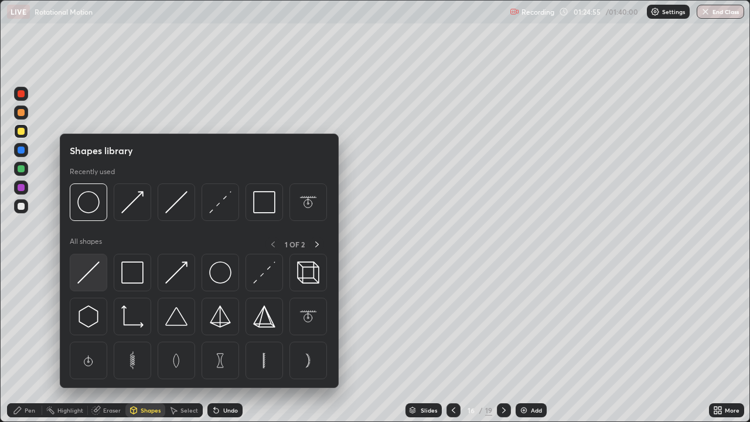
click at [94, 282] on img at bounding box center [88, 272] width 22 height 22
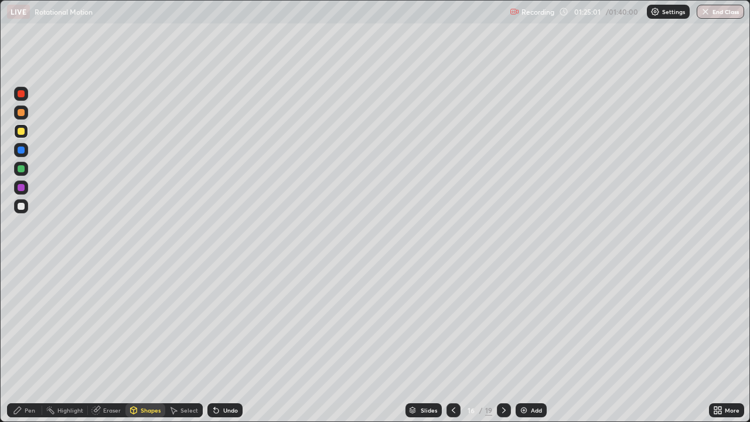
click at [47, 342] on circle at bounding box center [47, 409] width 1 height 1
click at [29, 342] on div "Pen" at bounding box center [30, 410] width 11 height 6
click at [531, 342] on div "Add" at bounding box center [536, 410] width 11 height 6
click at [144, 342] on div "Shapes" at bounding box center [151, 410] width 20 height 6
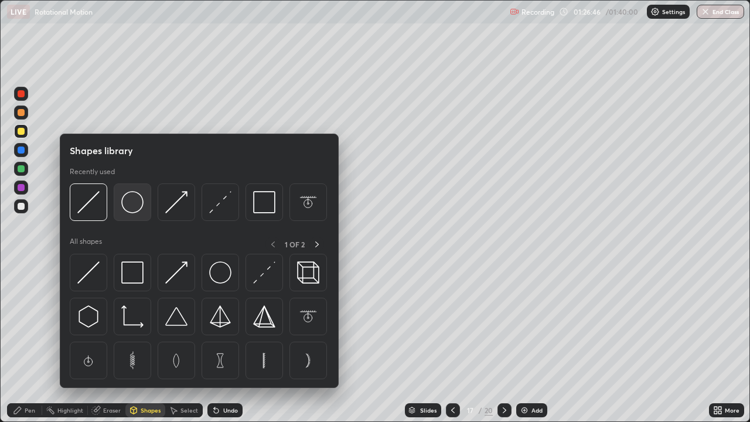
click at [135, 206] on img at bounding box center [132, 202] width 22 height 22
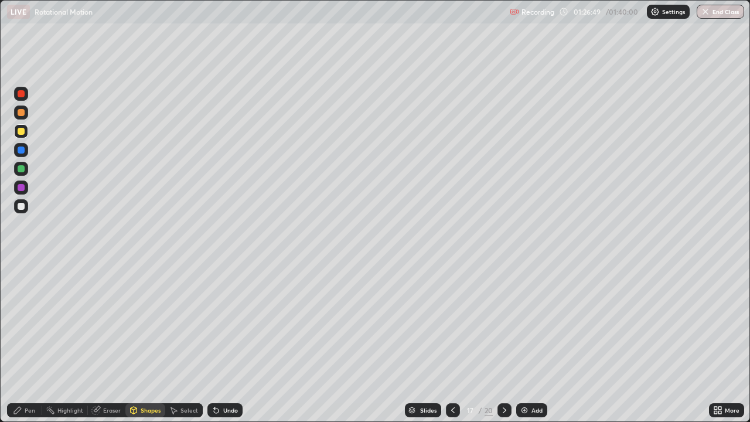
click at [147, 342] on div "Shapes" at bounding box center [151, 410] width 20 height 6
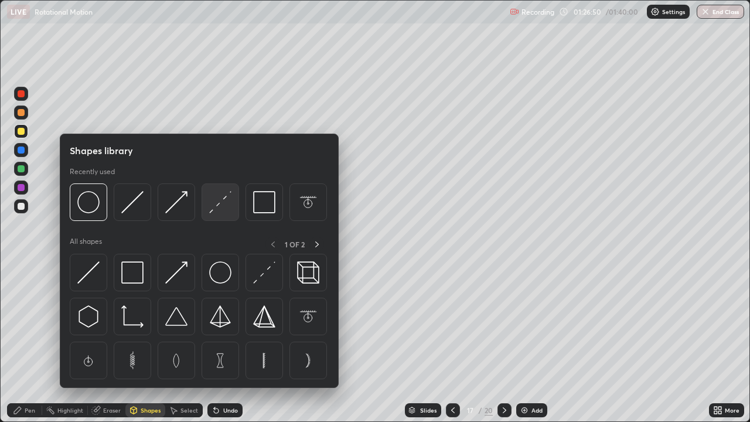
click at [222, 204] on img at bounding box center [220, 202] width 22 height 22
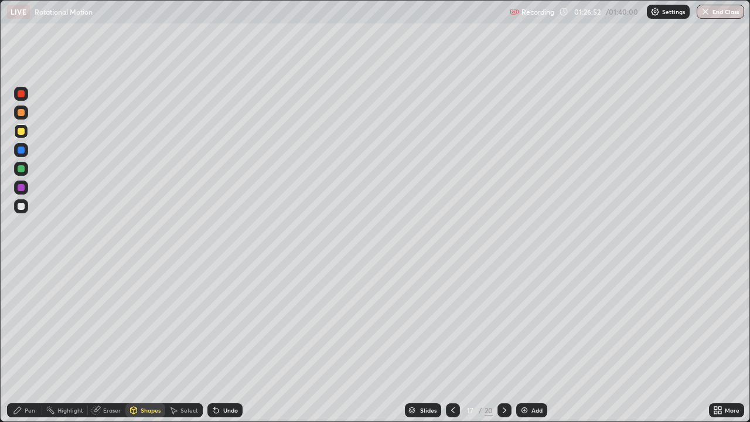
click at [30, 342] on div "Pen" at bounding box center [30, 410] width 11 height 6
click at [21, 204] on div at bounding box center [21, 206] width 7 height 7
click at [146, 342] on div "Shapes" at bounding box center [151, 410] width 20 height 6
click at [29, 342] on div "Pen" at bounding box center [30, 410] width 11 height 6
click at [22, 132] on div at bounding box center [21, 131] width 7 height 7
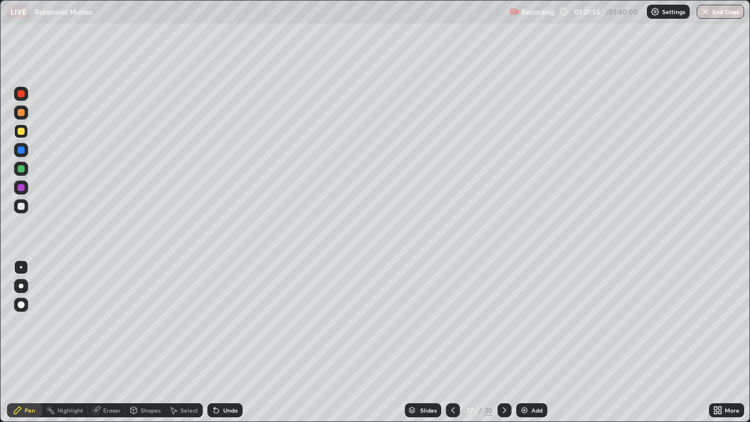
click at [452, 342] on icon at bounding box center [452, 409] width 9 height 9
click at [503, 342] on icon at bounding box center [504, 409] width 9 height 9
click at [456, 342] on div at bounding box center [453, 410] width 14 height 14
click at [503, 342] on icon at bounding box center [505, 410] width 4 height 6
click at [457, 342] on div at bounding box center [453, 410] width 14 height 14
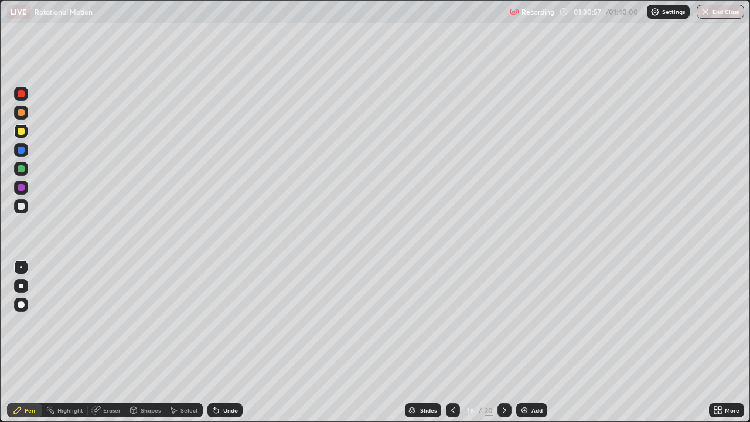
click at [502, 342] on icon at bounding box center [504, 409] width 9 height 9
click at [527, 342] on img at bounding box center [524, 409] width 9 height 9
click at [147, 342] on div "Shapes" at bounding box center [151, 410] width 20 height 6
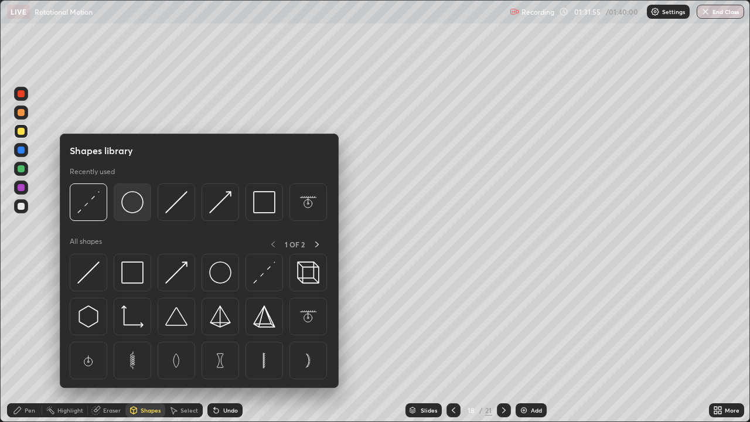
click at [134, 212] on img at bounding box center [132, 202] width 22 height 22
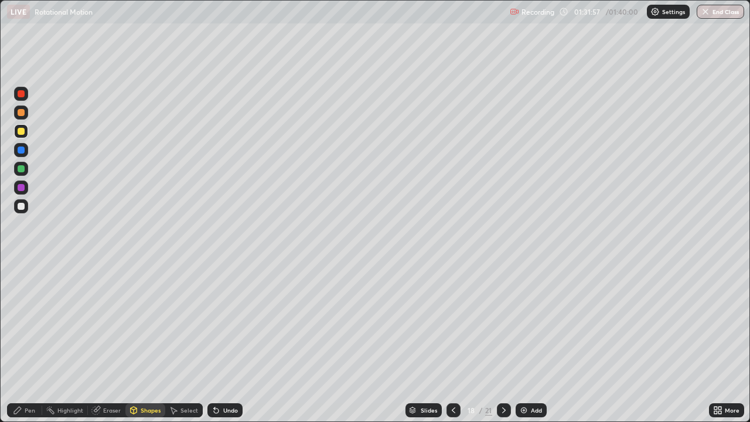
click at [146, 342] on div "Shapes" at bounding box center [151, 410] width 20 height 6
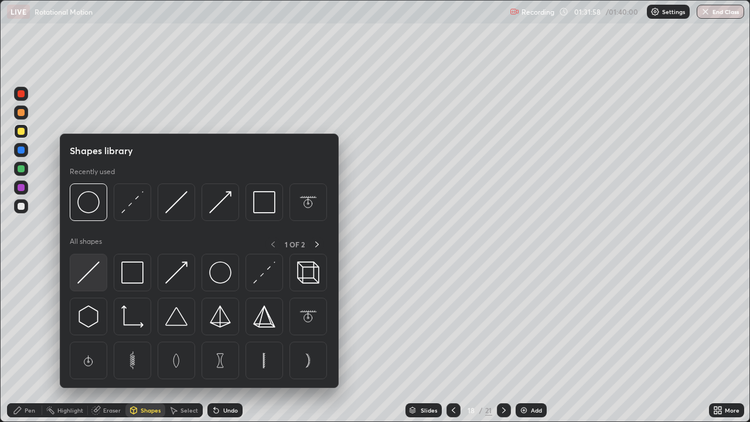
click at [98, 272] on img at bounding box center [88, 272] width 22 height 22
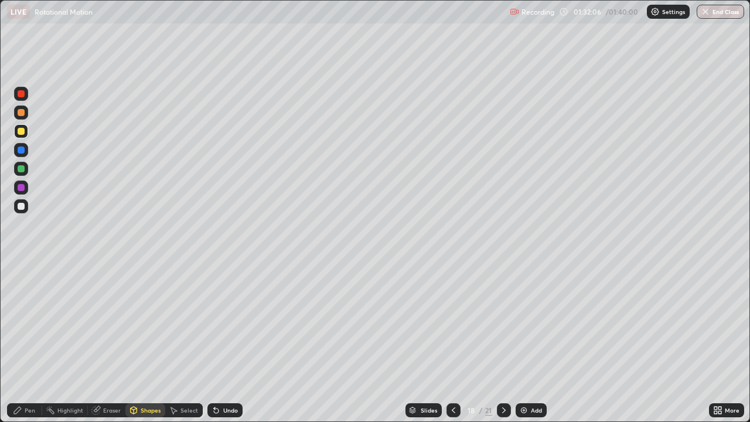
click at [31, 342] on div "Pen" at bounding box center [30, 410] width 11 height 6
click at [20, 203] on div at bounding box center [21, 206] width 7 height 7
click at [109, 342] on div "Eraser" at bounding box center [112, 410] width 18 height 6
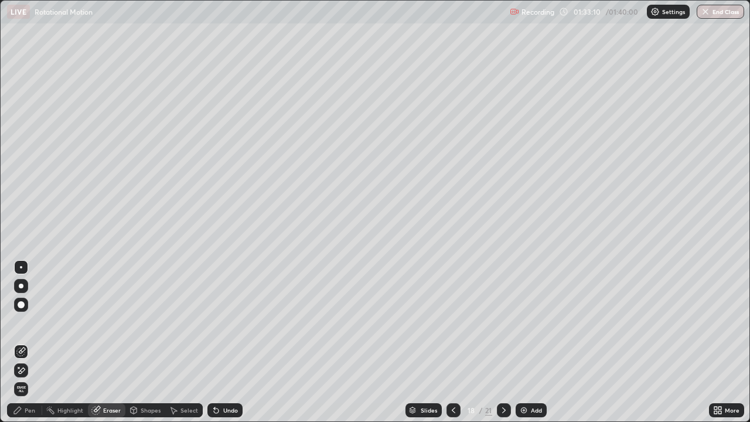
click at [27, 342] on div "Pen" at bounding box center [30, 410] width 11 height 6
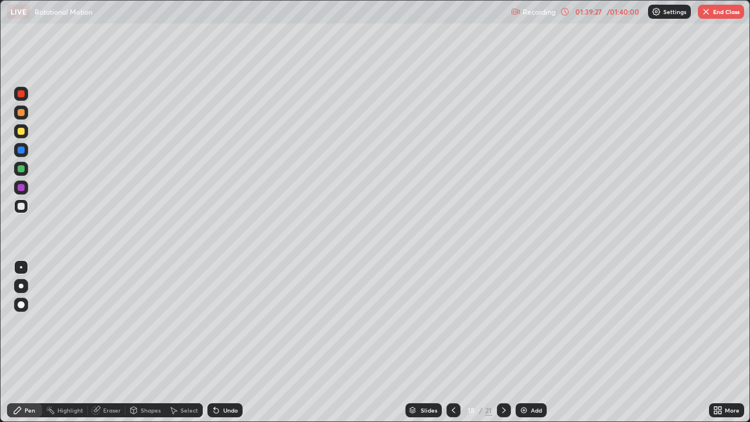
click at [716, 16] on button "End Class" at bounding box center [721, 12] width 46 height 14
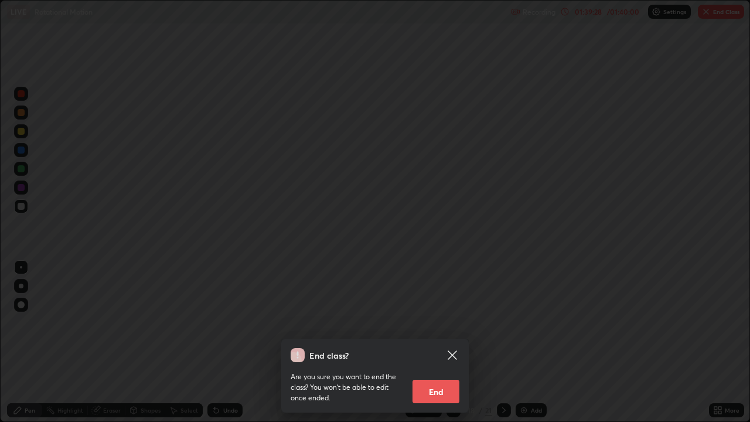
click at [449, 342] on button "End" at bounding box center [435, 391] width 47 height 23
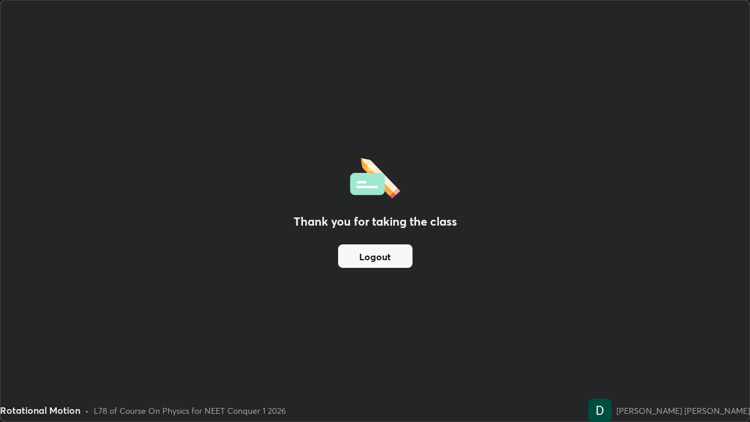
click at [381, 255] on button "Logout" at bounding box center [375, 255] width 74 height 23
click at [399, 253] on button "Logout" at bounding box center [375, 255] width 74 height 23
click at [397, 256] on button "Logout" at bounding box center [375, 255] width 74 height 23
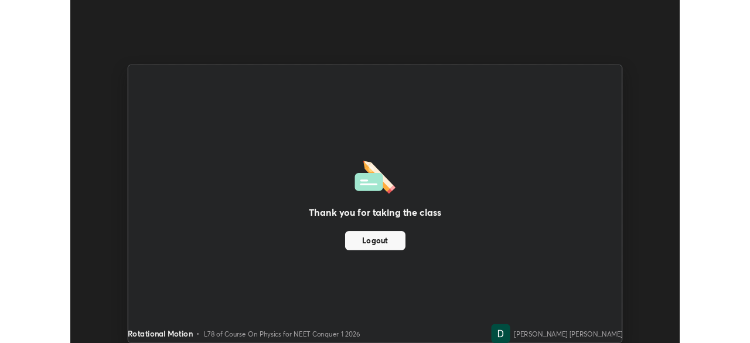
scroll to position [58235, 57828]
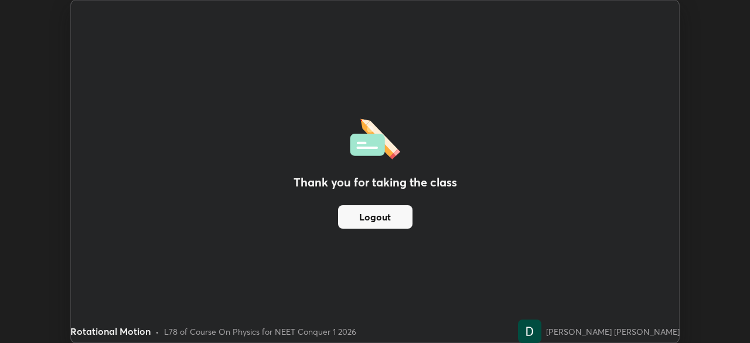
click at [395, 216] on button "Logout" at bounding box center [375, 216] width 74 height 23
click at [388, 214] on button "Logout" at bounding box center [375, 216] width 74 height 23
